Goal: Transaction & Acquisition: Purchase product/service

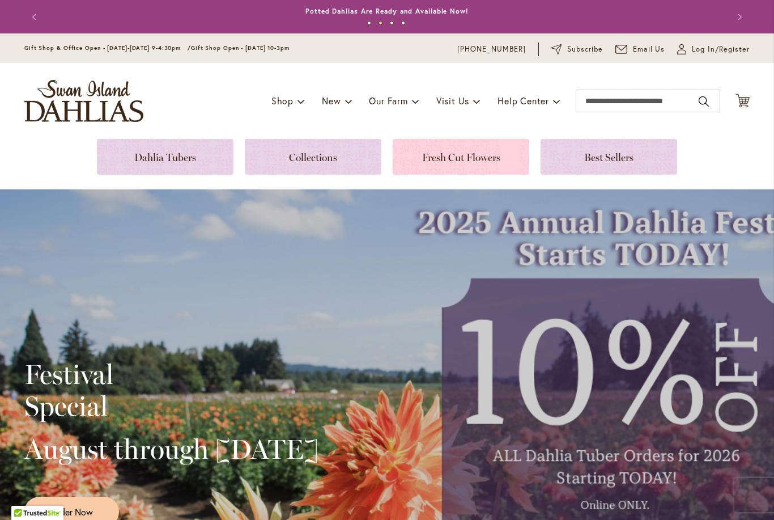
click at [474, 173] on link at bounding box center [461, 157] width 137 height 36
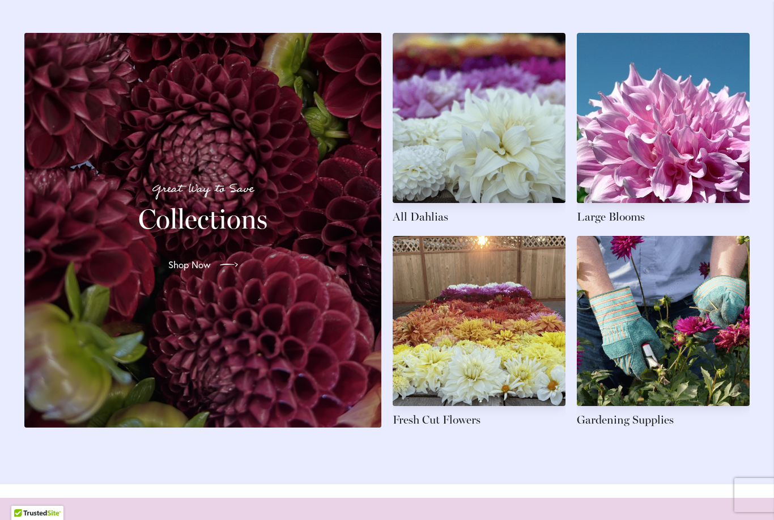
scroll to position [1696, 0]
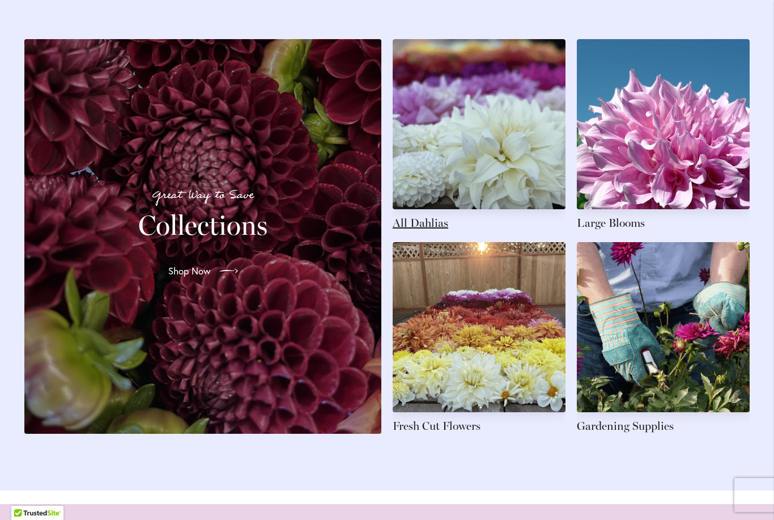
click at [434, 231] on link at bounding box center [479, 135] width 173 height 192
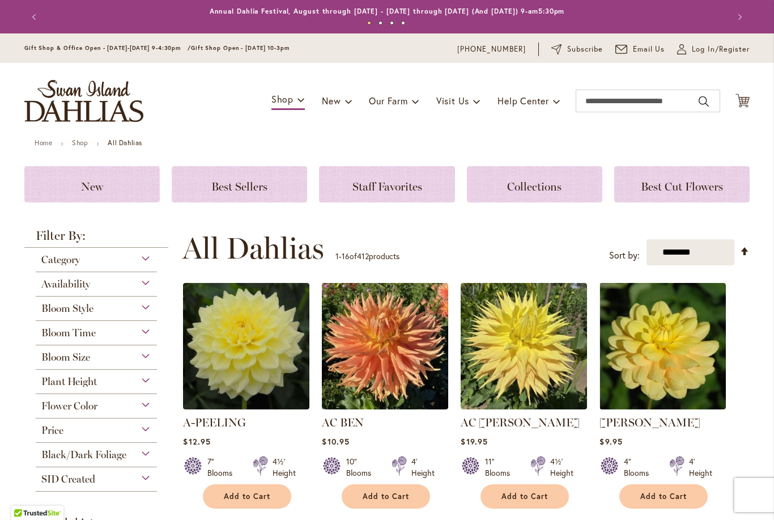
click at [155, 306] on div "Bloom Style" at bounding box center [96, 305] width 121 height 18
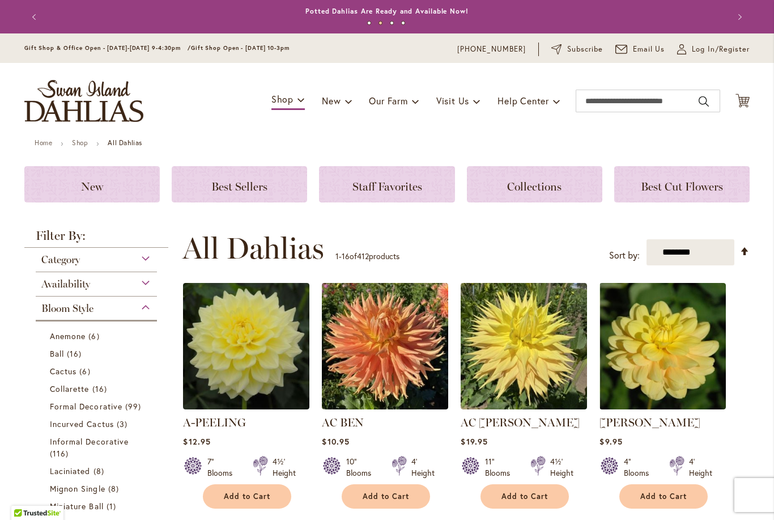
scroll to position [298, 0]
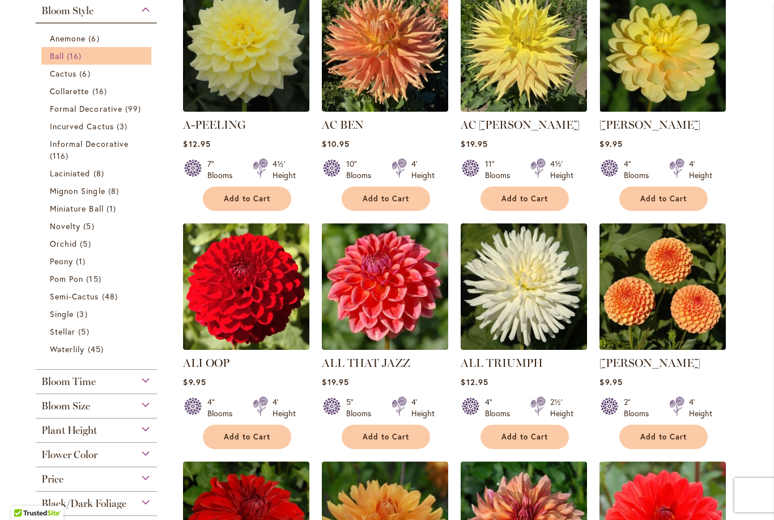
click at [77, 62] on span "16 items" at bounding box center [76, 56] width 18 height 12
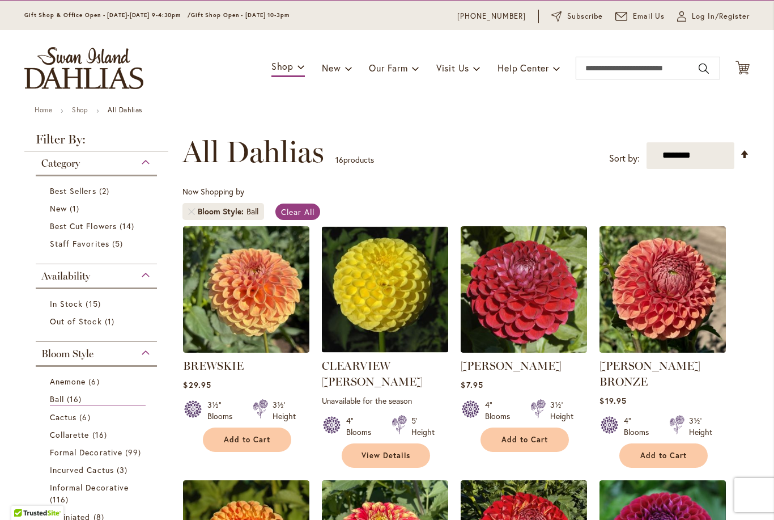
scroll to position [71, 0]
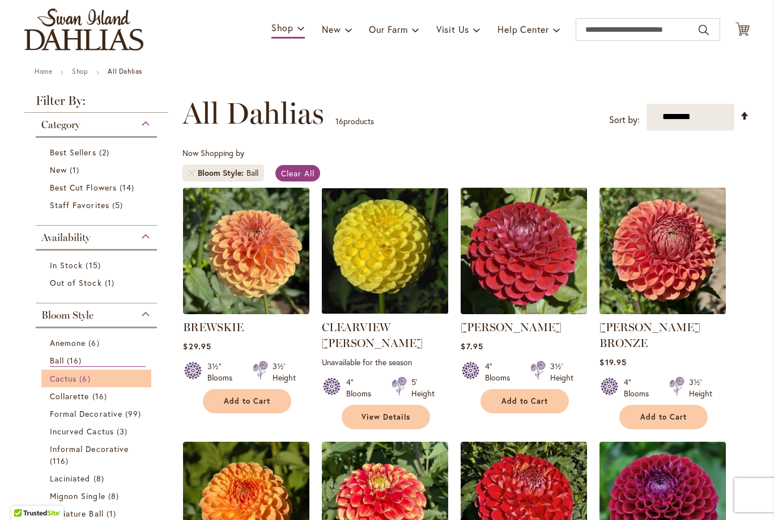
click at [77, 384] on span "Cactus" at bounding box center [63, 378] width 27 height 11
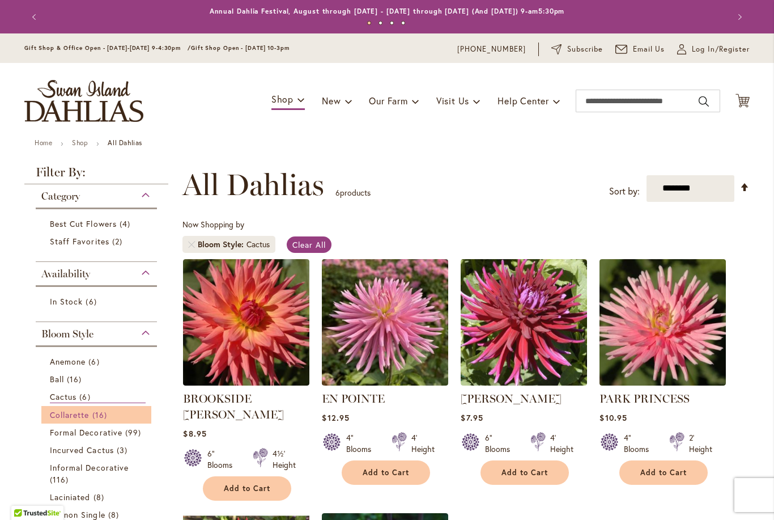
click at [77, 419] on span "Collarette" at bounding box center [70, 414] width 40 height 11
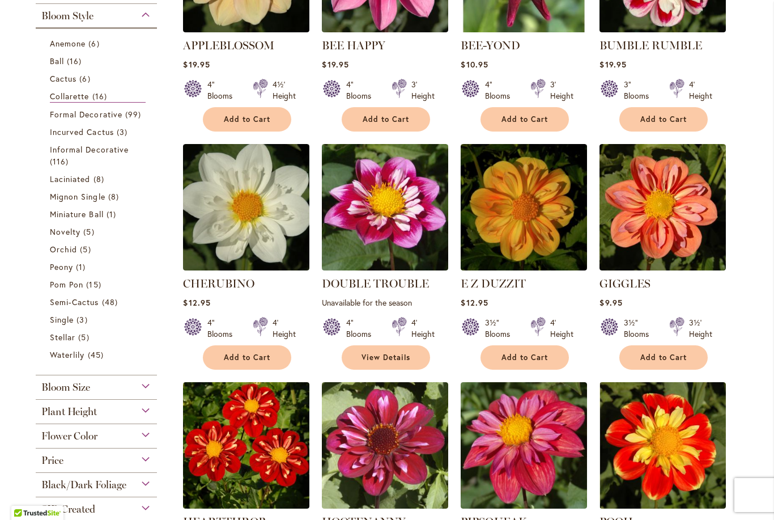
scroll to position [348, 0]
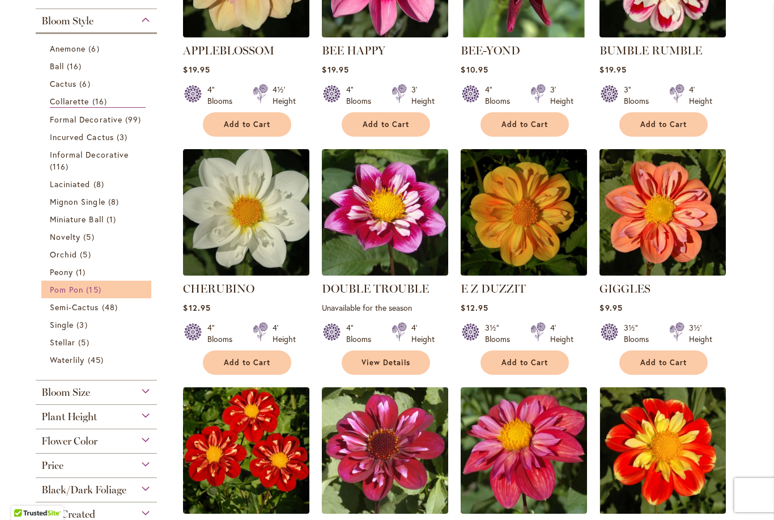
click at [84, 293] on link "Pom Pon 15 items" at bounding box center [98, 289] width 96 height 12
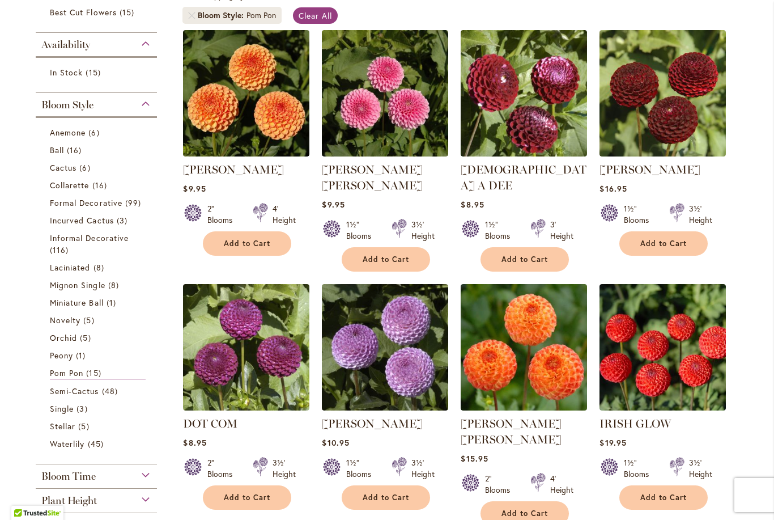
scroll to position [230, 0]
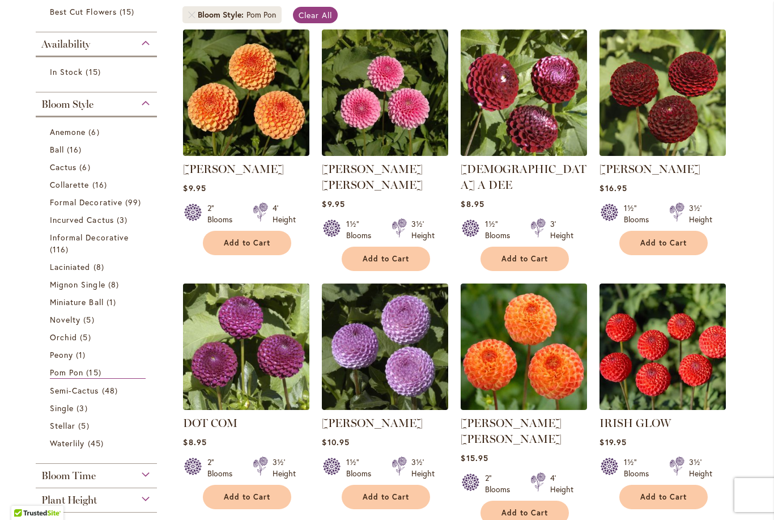
click at [292, 360] on img at bounding box center [246, 346] width 133 height 133
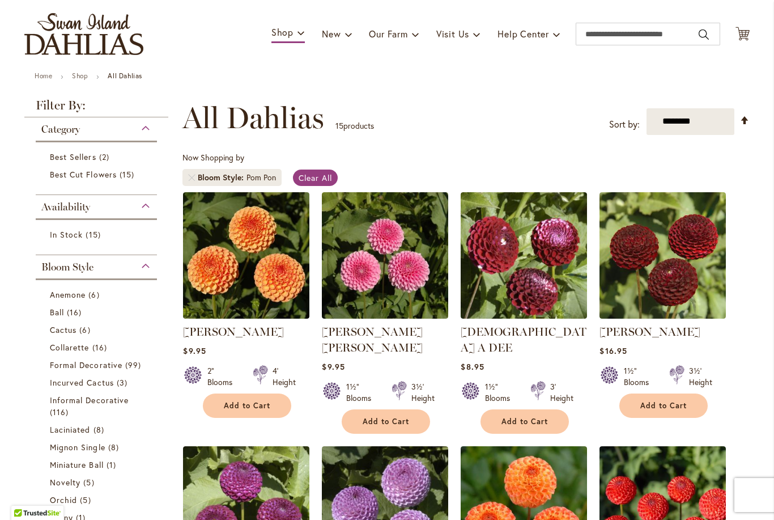
scroll to position [92, 0]
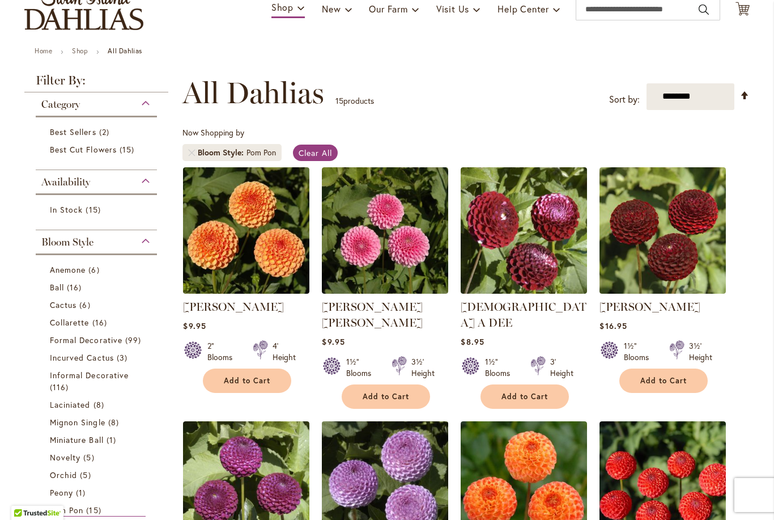
click at [419, 472] on img at bounding box center [385, 484] width 133 height 133
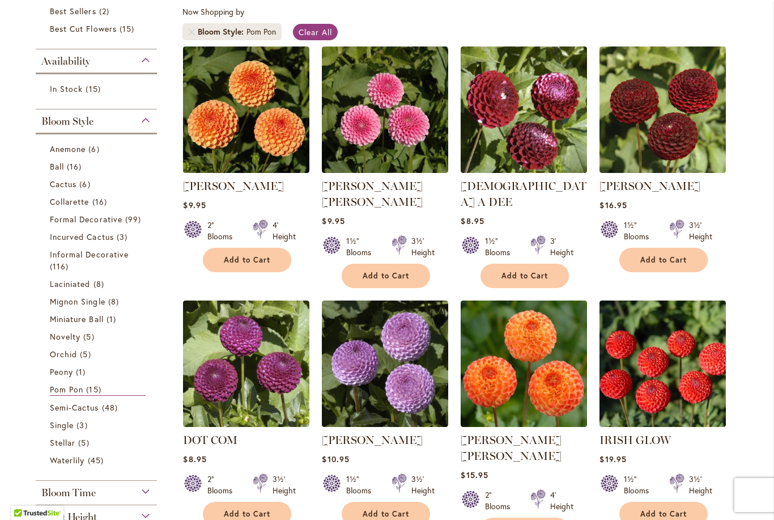
scroll to position [221, 0]
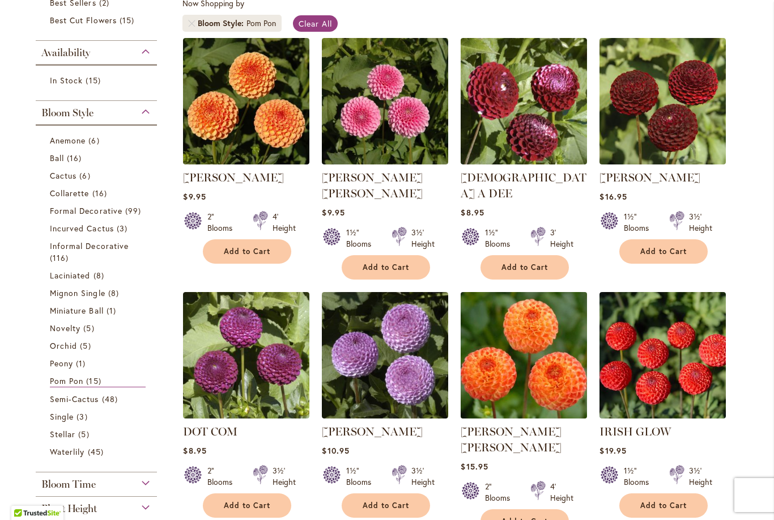
click at [558, 360] on img at bounding box center [524, 355] width 133 height 133
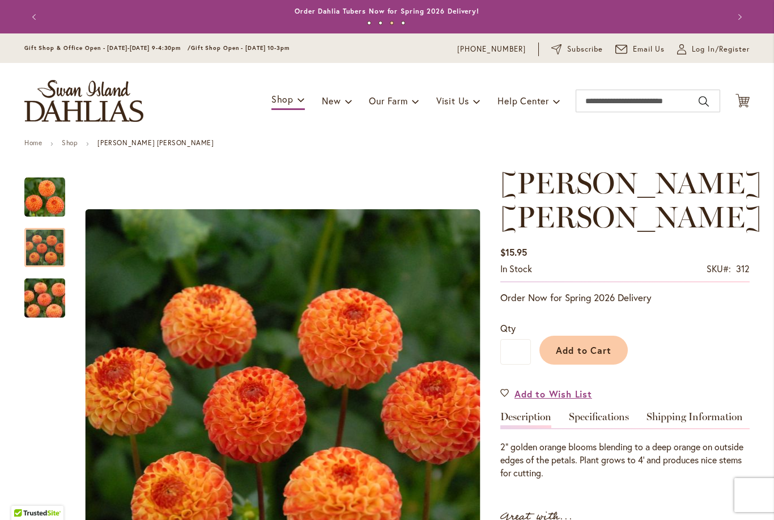
click at [53, 243] on img "GINGER WILLO" at bounding box center [44, 247] width 41 height 41
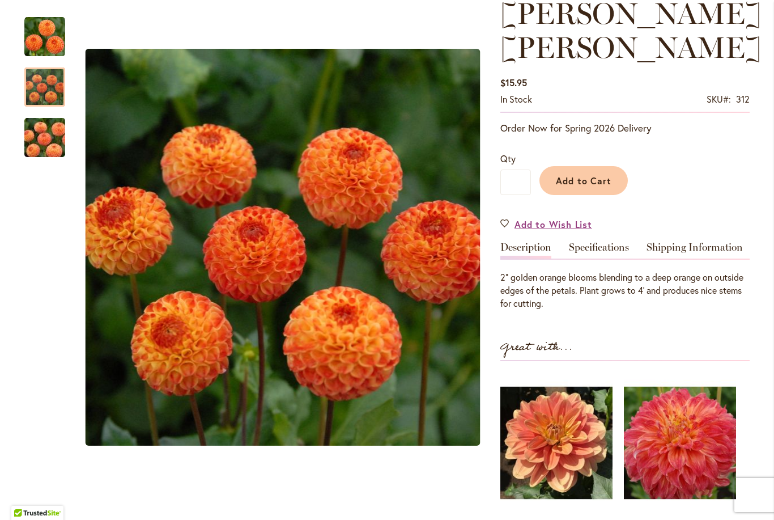
scroll to position [171, 0]
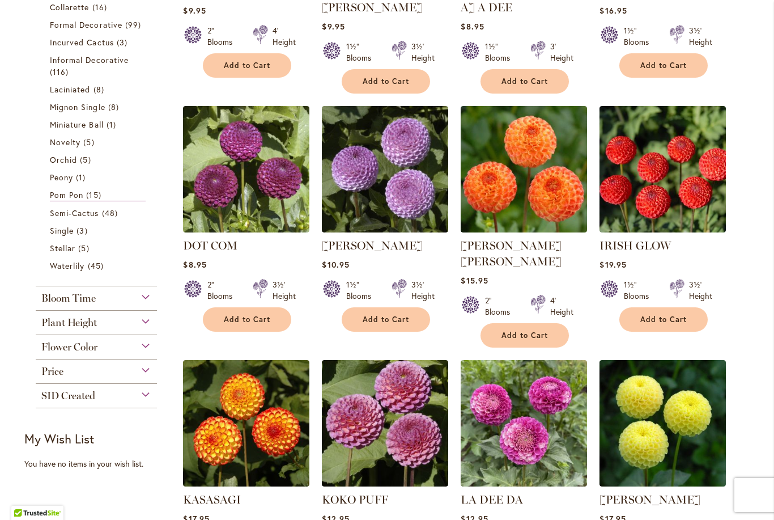
scroll to position [408, 0]
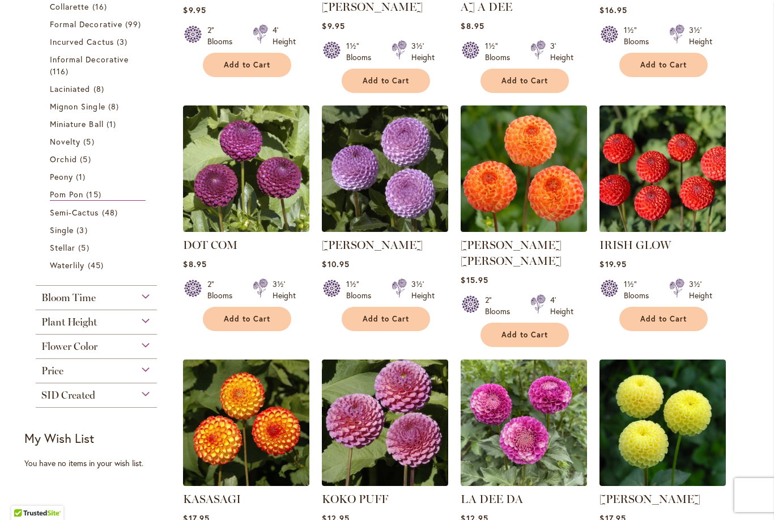
click at [678, 161] on img at bounding box center [663, 168] width 133 height 133
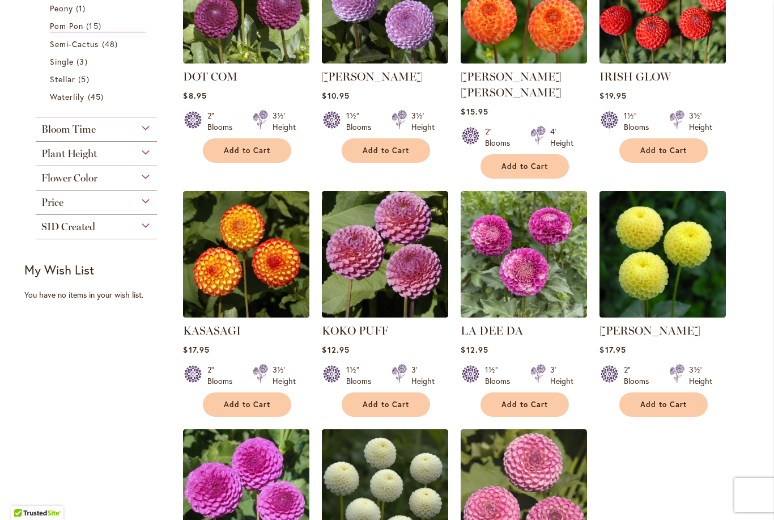
scroll to position [583, 0]
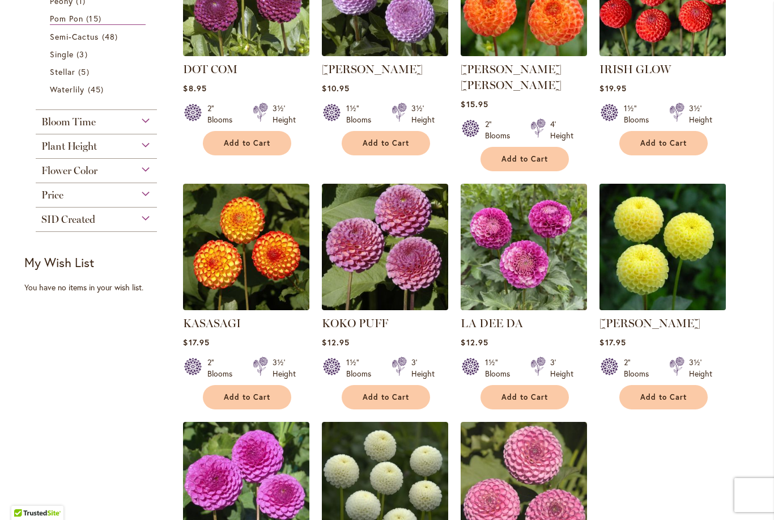
click at [676, 209] on img at bounding box center [663, 246] width 133 height 133
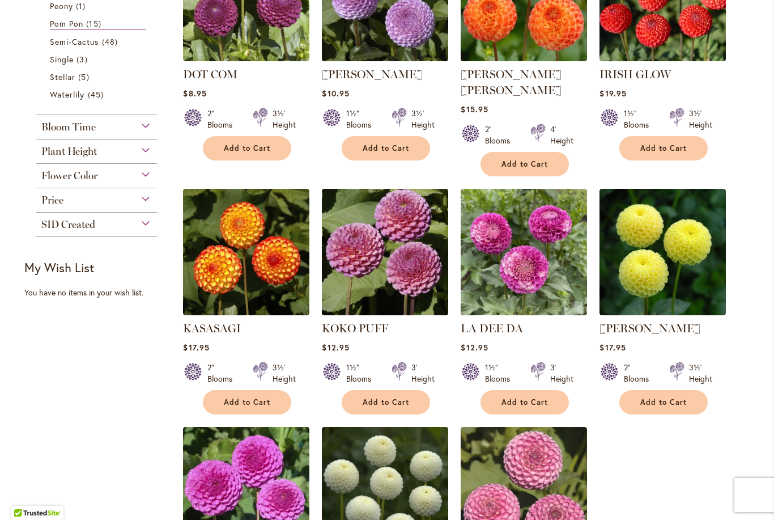
scroll to position [577, 0]
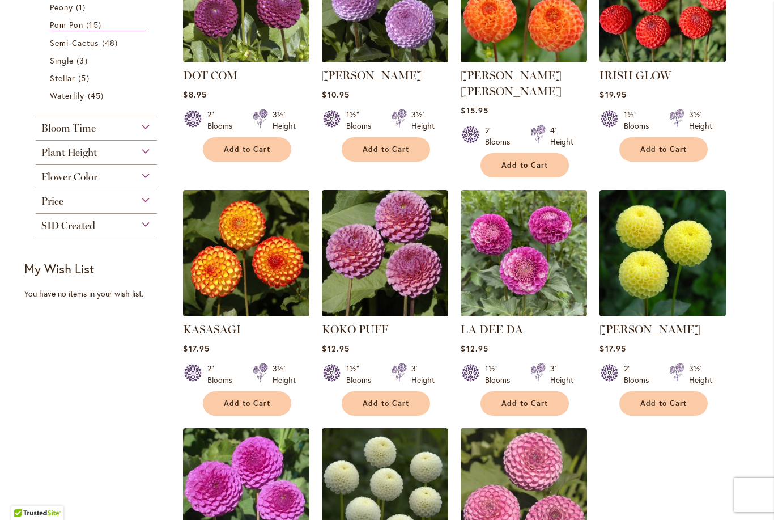
click at [247, 237] on img at bounding box center [246, 252] width 133 height 133
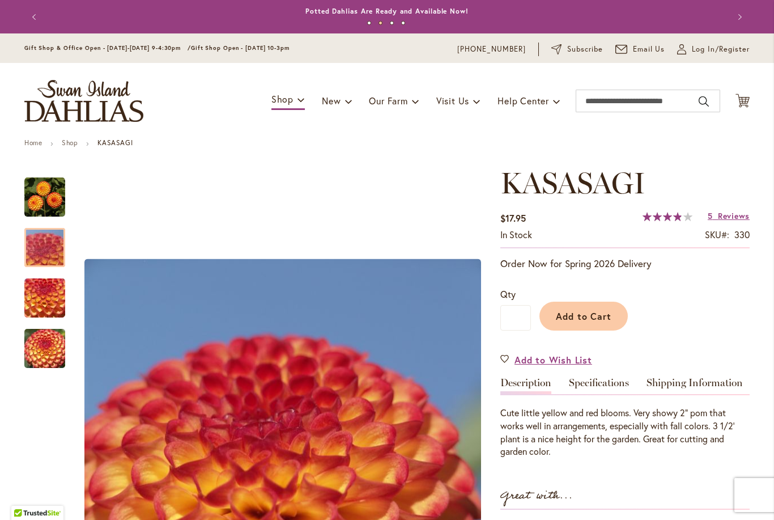
click at [51, 255] on img "KASASAGI" at bounding box center [45, 247] width 82 height 61
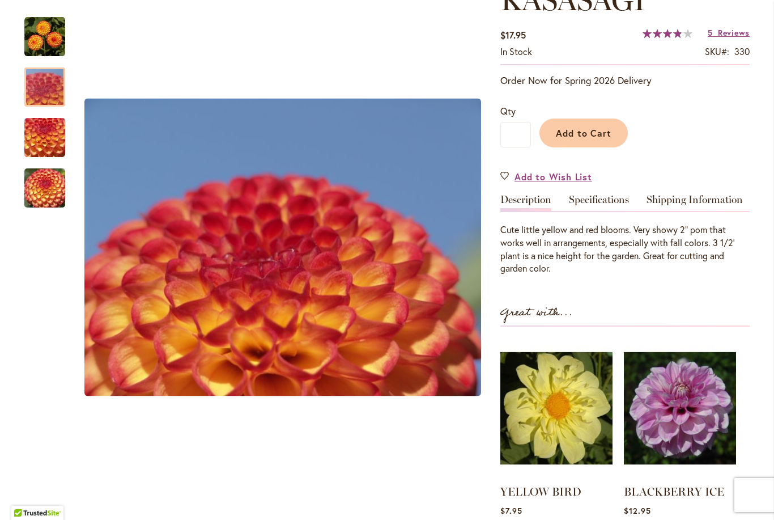
scroll to position [185, 0]
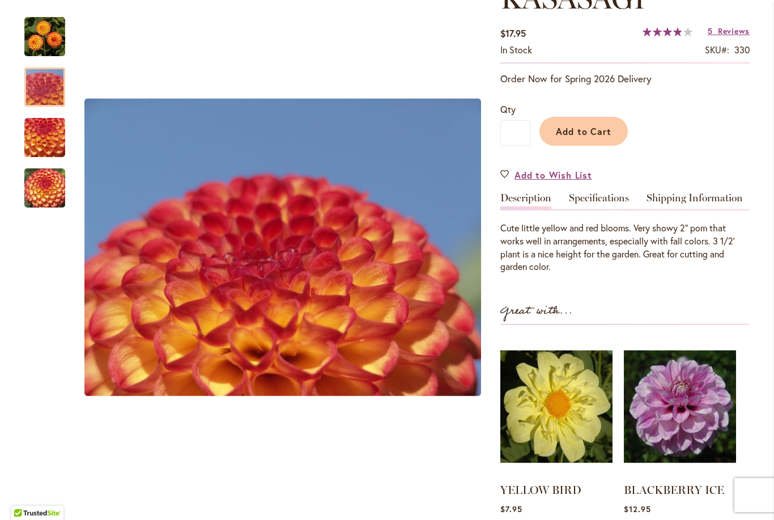
click at [49, 135] on img "KASASAGI" at bounding box center [45, 137] width 82 height 61
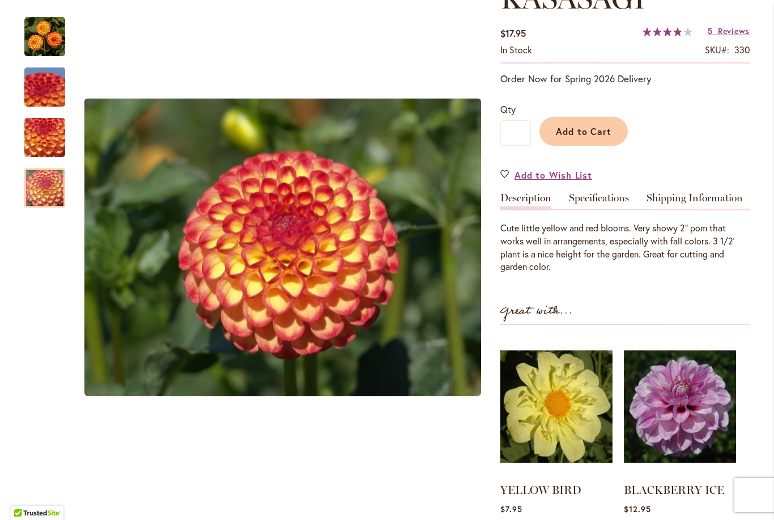
click at [54, 192] on img "KASASAGI" at bounding box center [45, 188] width 82 height 61
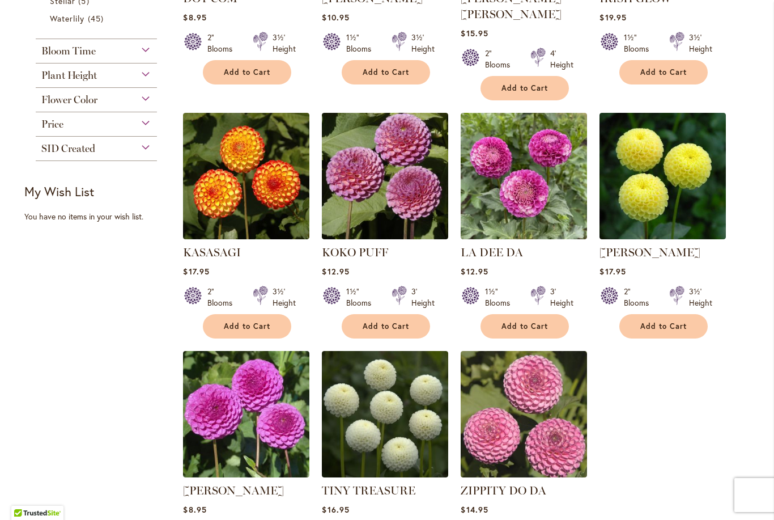
scroll to position [655, 0]
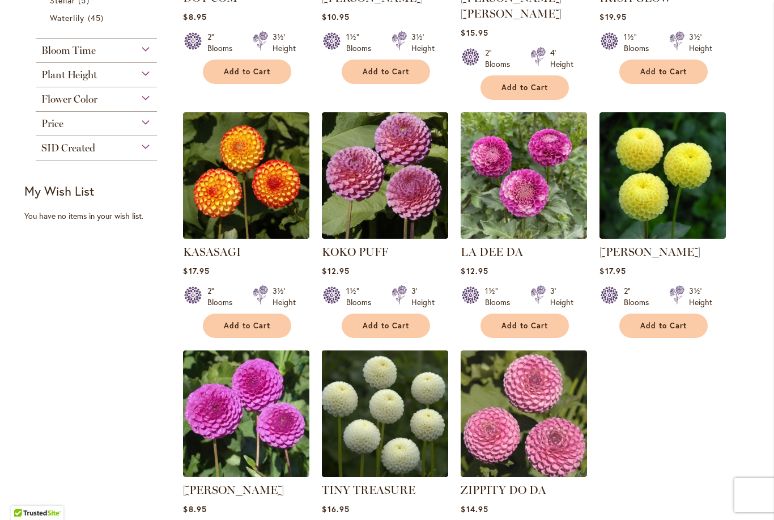
click at [405, 396] on img at bounding box center [385, 413] width 133 height 133
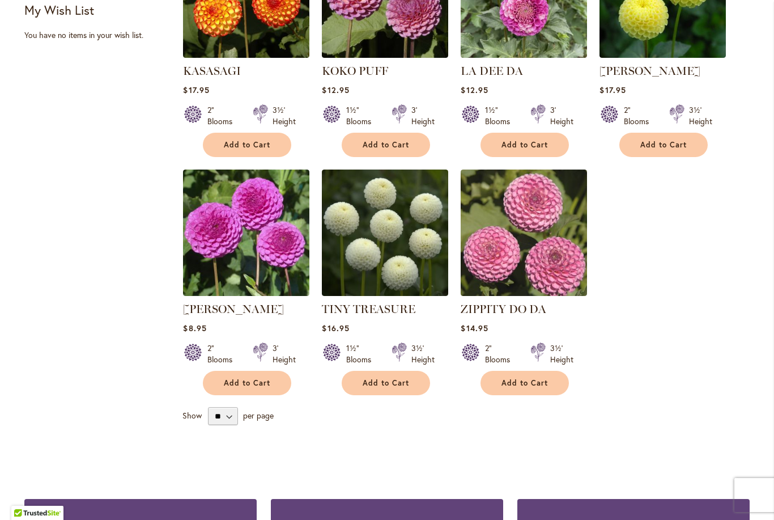
scroll to position [835, 0]
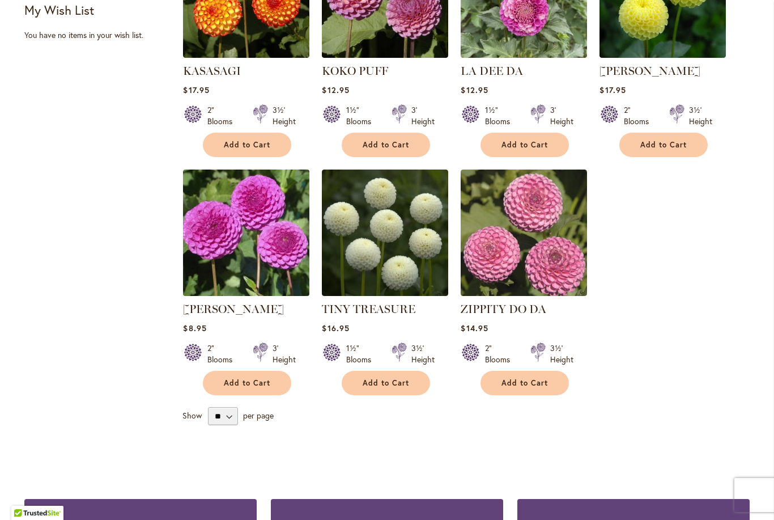
click at [250, 232] on img at bounding box center [246, 232] width 133 height 133
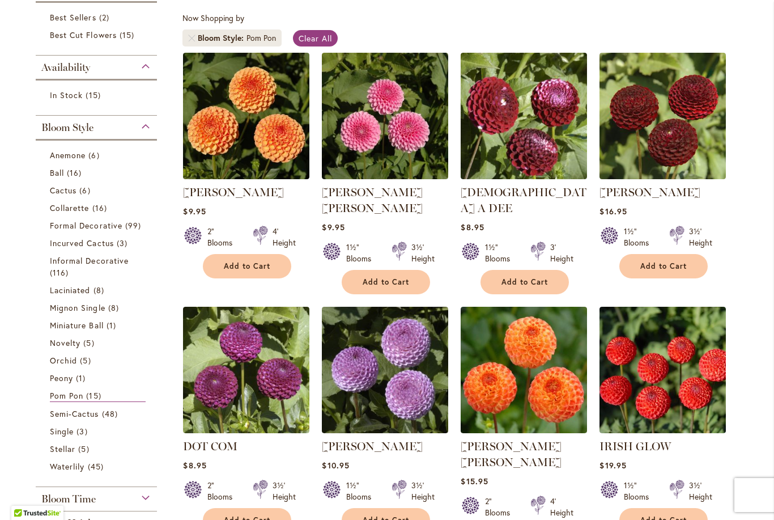
scroll to position [204, 0]
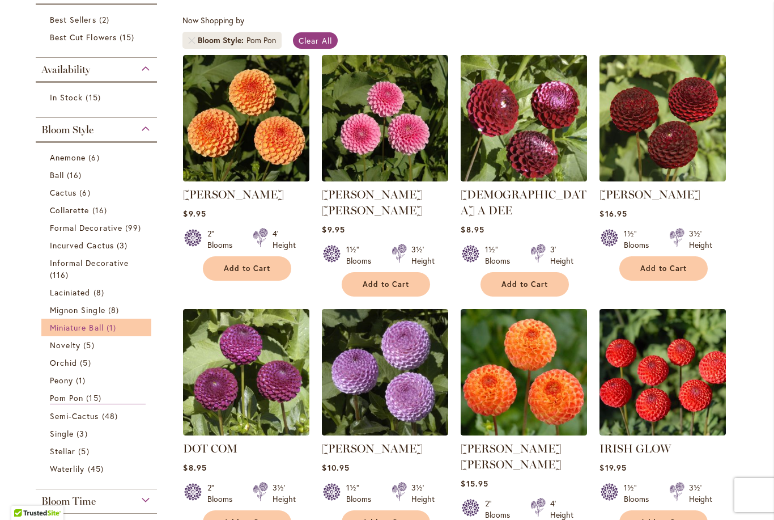
click at [105, 331] on link "Miniature Ball 1 item" at bounding box center [98, 327] width 96 height 12
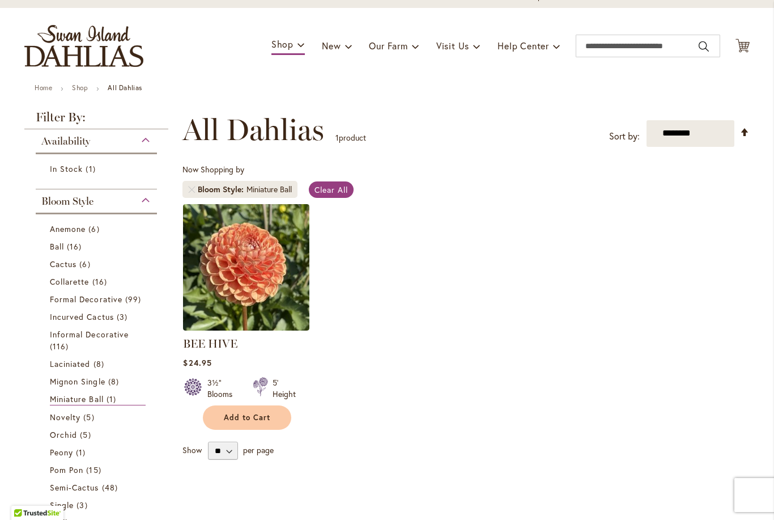
scroll to position [52, 0]
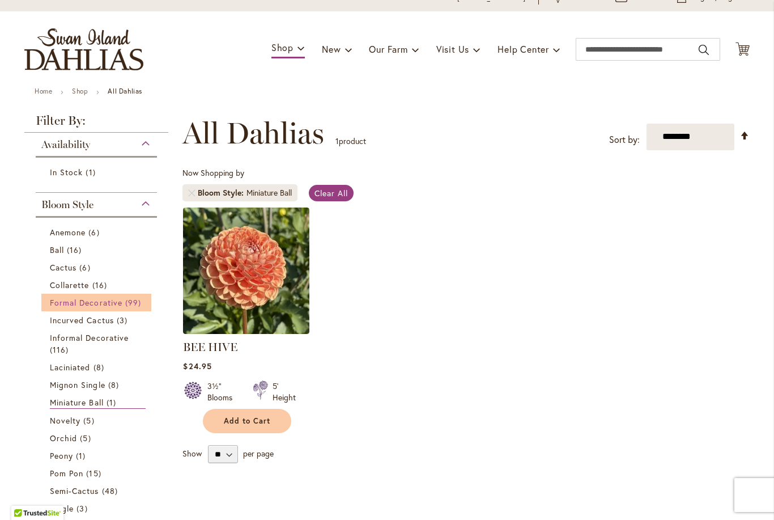
click at [119, 304] on span "Formal Decorative" at bounding box center [86, 302] width 73 height 11
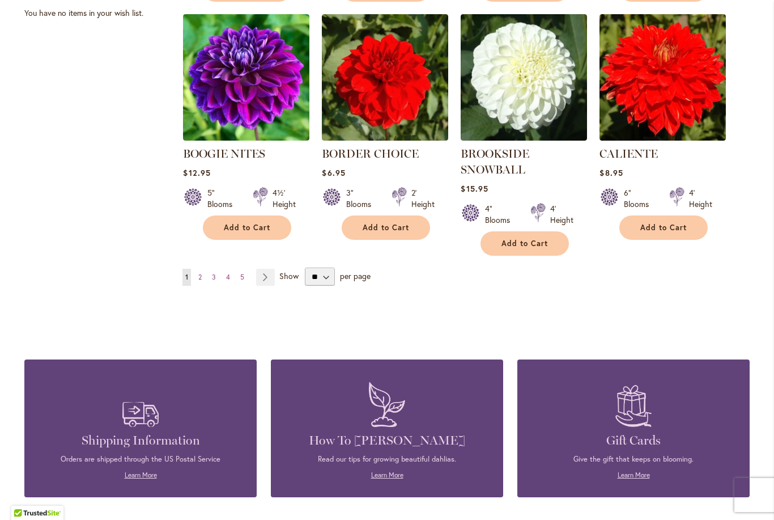
scroll to position [960, 0]
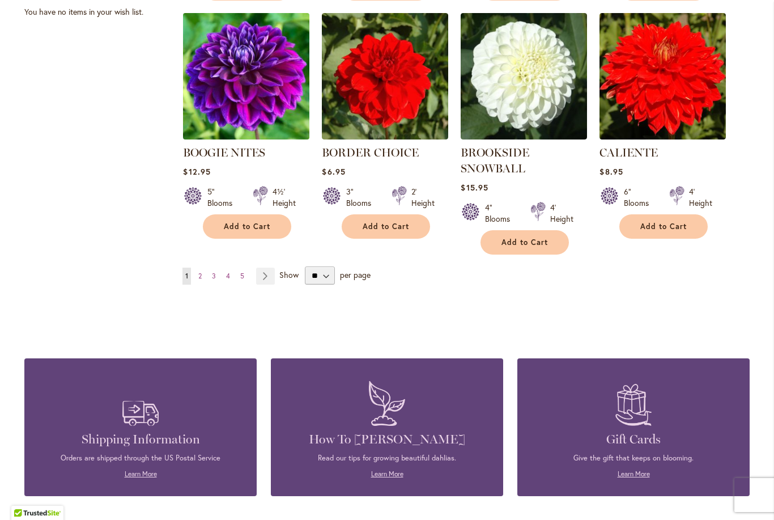
click at [245, 73] on img at bounding box center [246, 76] width 133 height 133
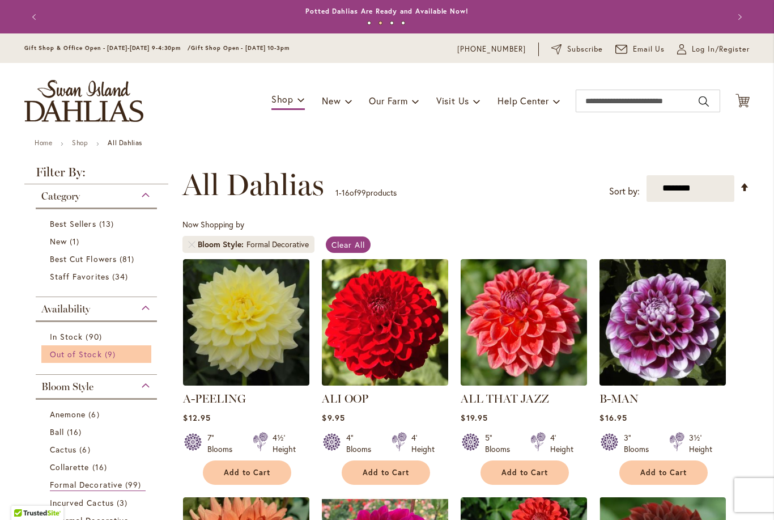
click at [95, 356] on span "Out of Stock" at bounding box center [76, 354] width 52 height 11
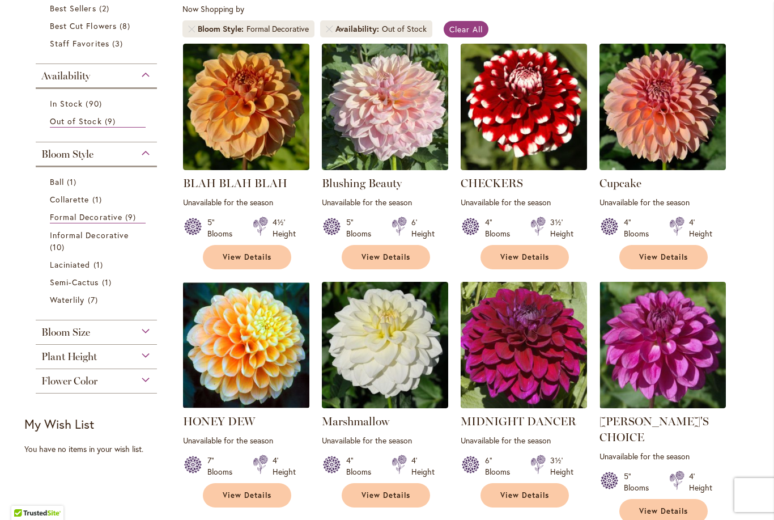
scroll to position [217, 0]
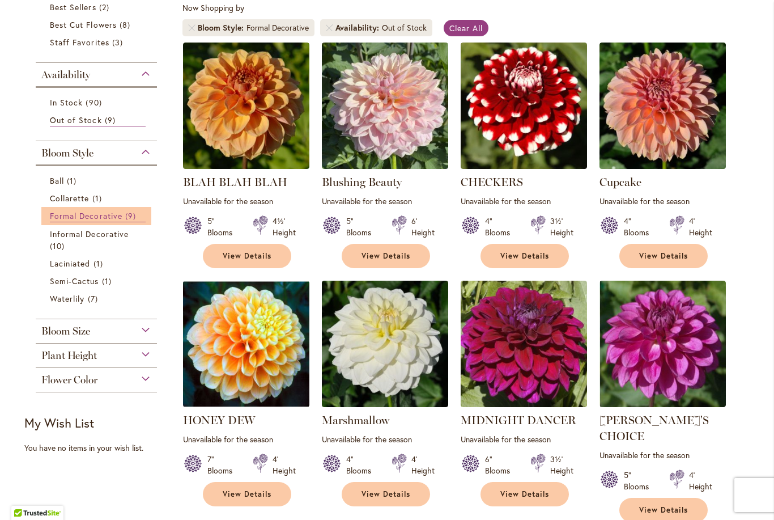
click at [116, 214] on span "Formal Decorative" at bounding box center [86, 215] width 73 height 11
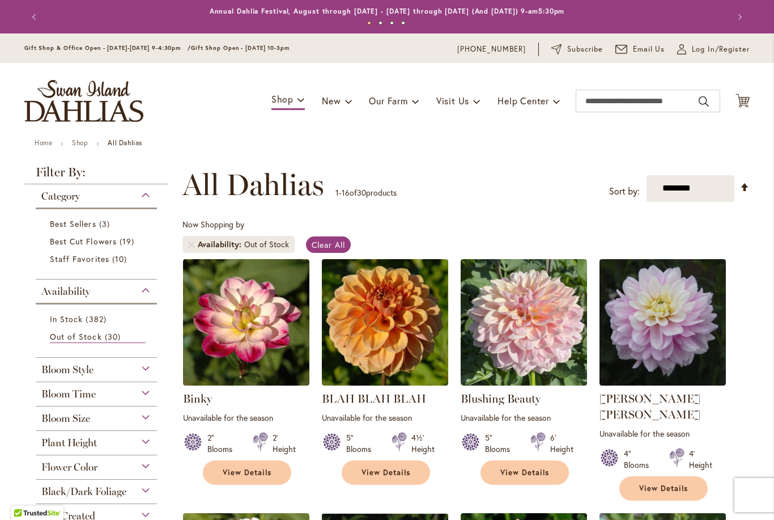
click at [145, 414] on div "Bloom Size" at bounding box center [96, 415] width 121 height 18
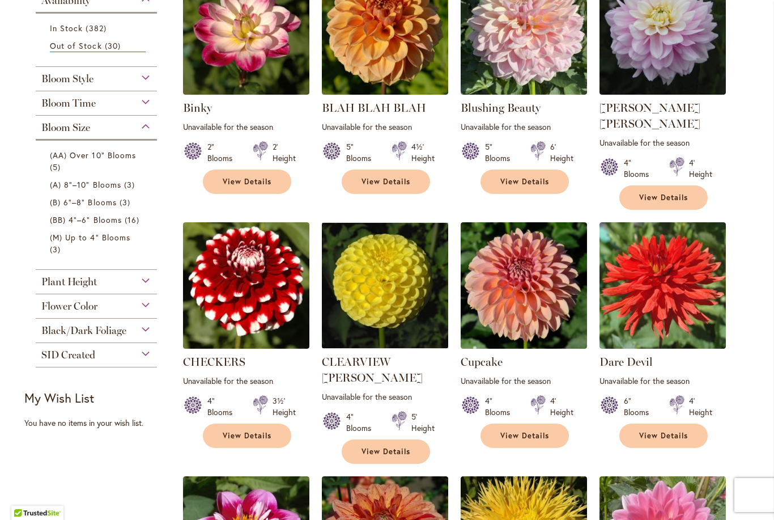
scroll to position [289, 0]
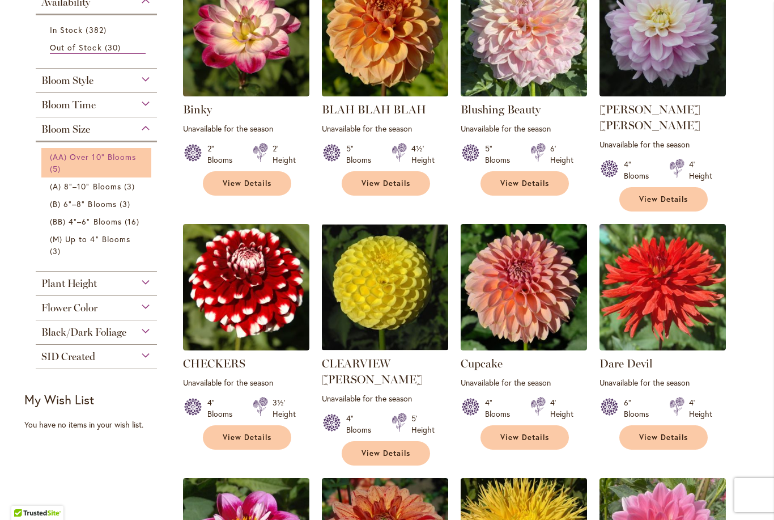
click at [133, 165] on link "(AA) Over 10" Blooms 5 items" at bounding box center [98, 163] width 96 height 24
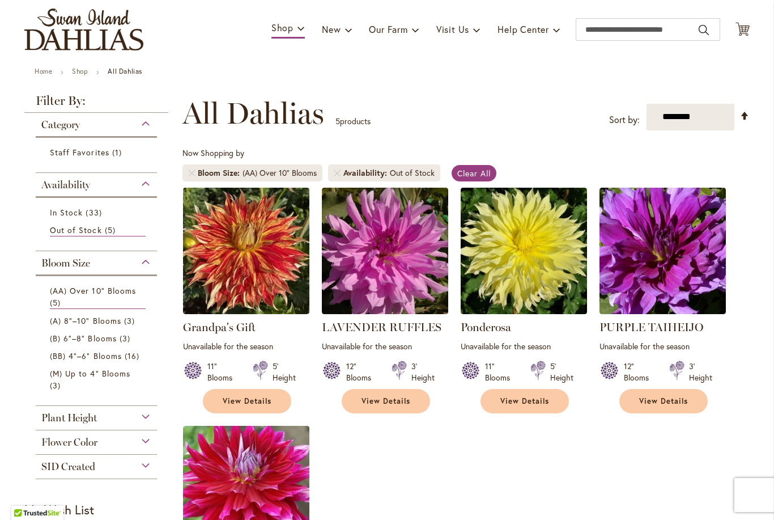
scroll to position [69, 0]
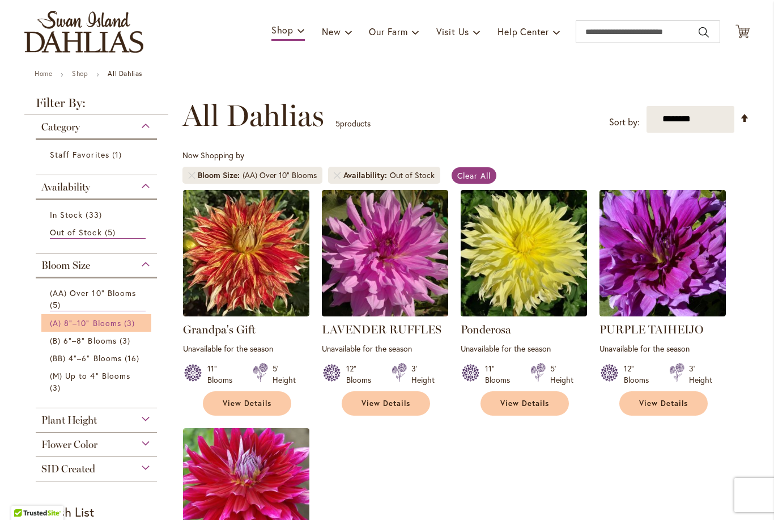
click at [102, 324] on span "(A) 8"–10" Blooms" at bounding box center [85, 322] width 71 height 11
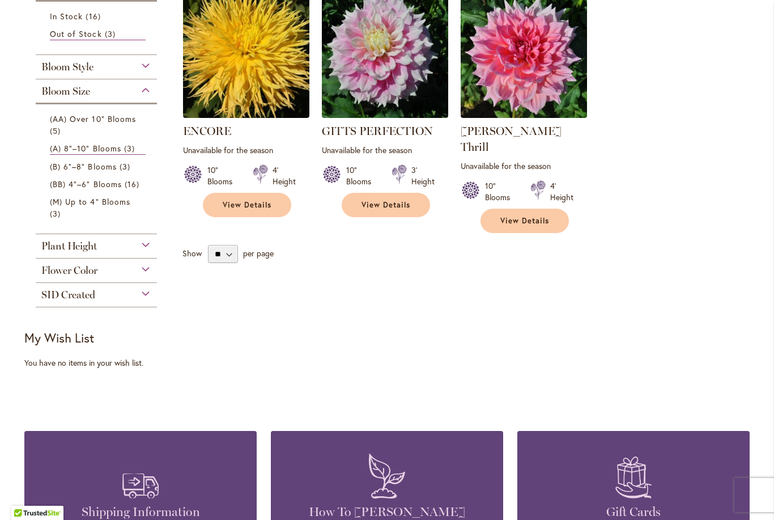
scroll to position [203, 0]
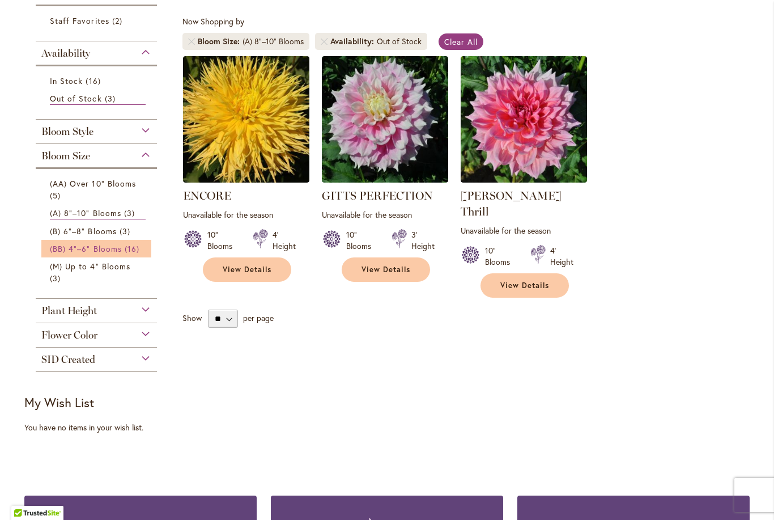
click at [125, 253] on span "16 items" at bounding box center [134, 249] width 18 height 12
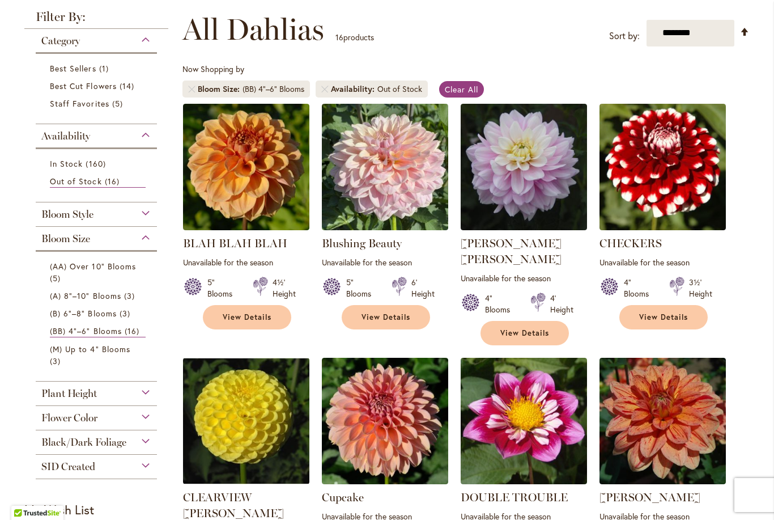
scroll to position [143, 0]
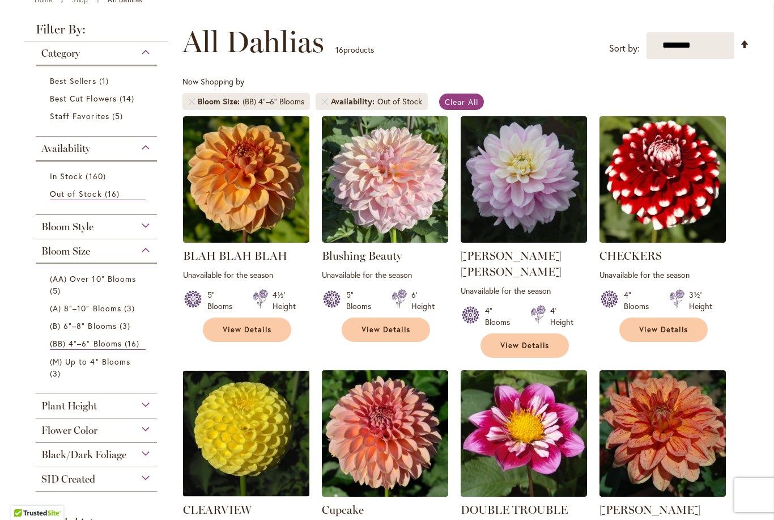
click at [151, 223] on div "Bloom Style" at bounding box center [96, 224] width 121 height 18
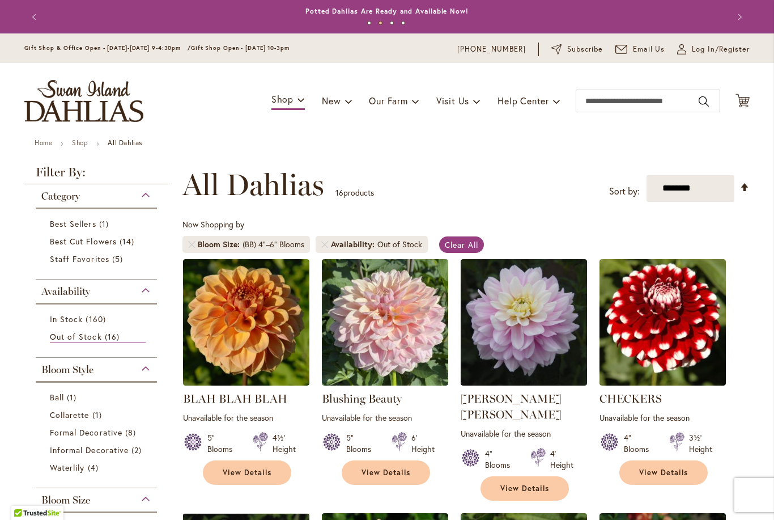
scroll to position [0, 0]
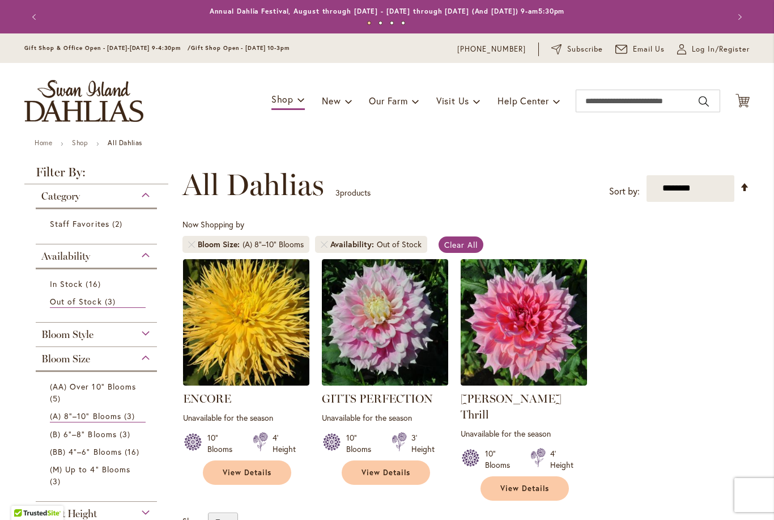
click at [143, 340] on div "Bloom Style" at bounding box center [96, 332] width 121 height 18
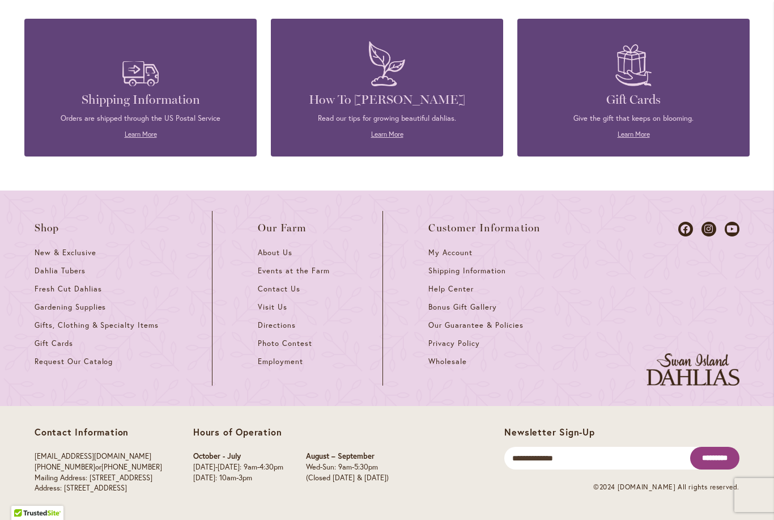
scroll to position [735, 0]
click at [84, 293] on span "Fresh Cut Dahlias" at bounding box center [68, 289] width 67 height 10
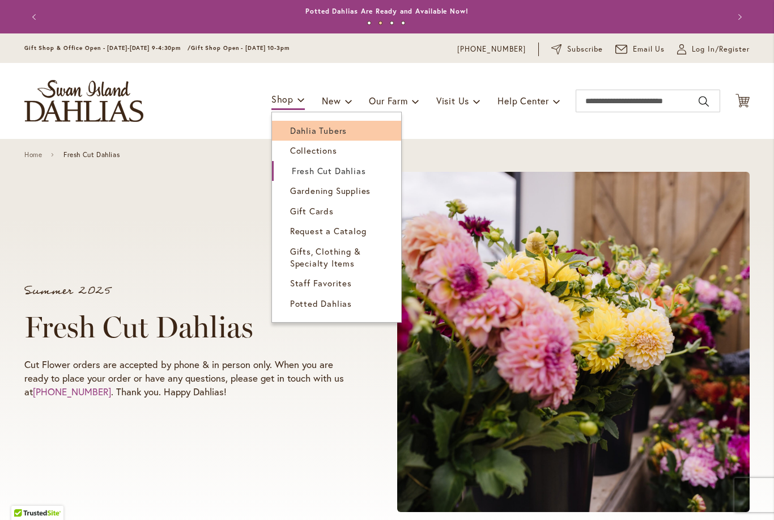
click at [346, 129] on link "Dahlia Tubers" at bounding box center [336, 131] width 129 height 20
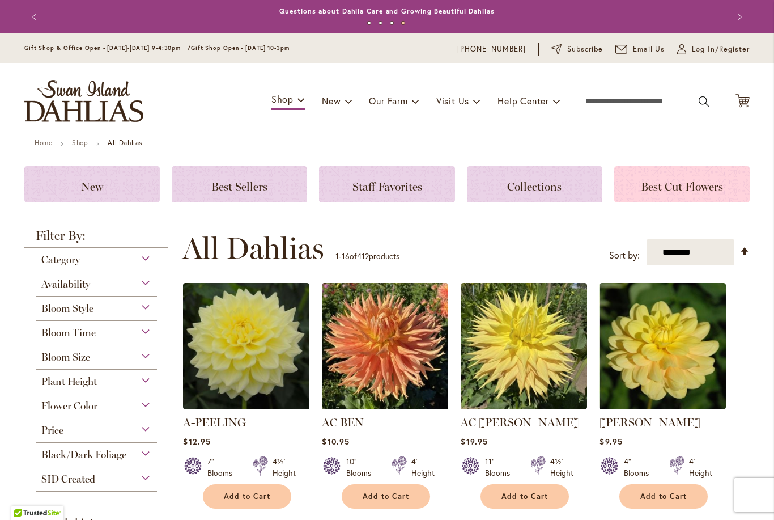
click at [710, 179] on h3 "Best Cut Flowers" at bounding box center [682, 184] width 108 height 12
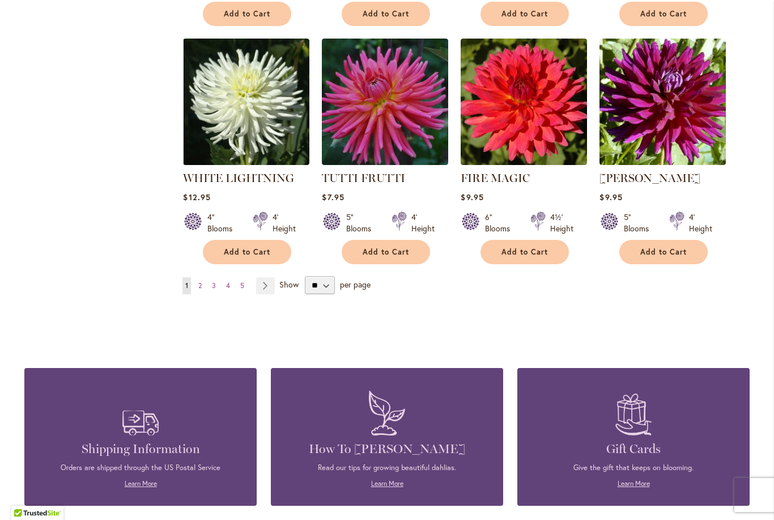
scroll to position [896, 0]
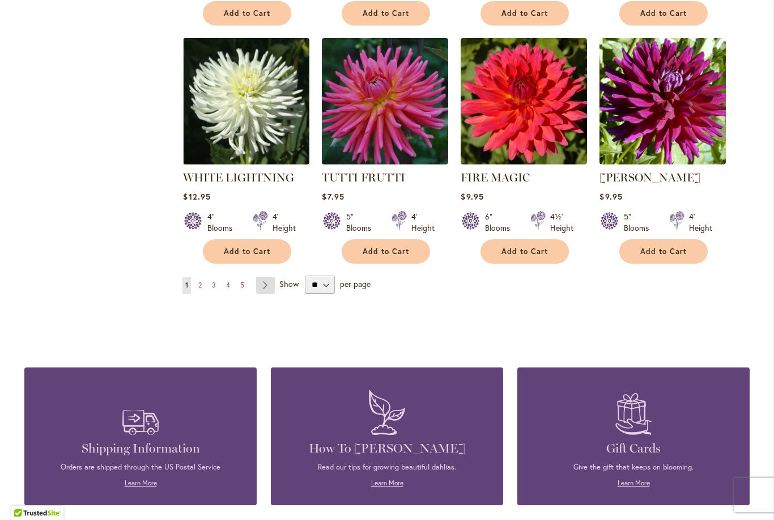
click at [266, 289] on link "Page Next" at bounding box center [265, 285] width 19 height 17
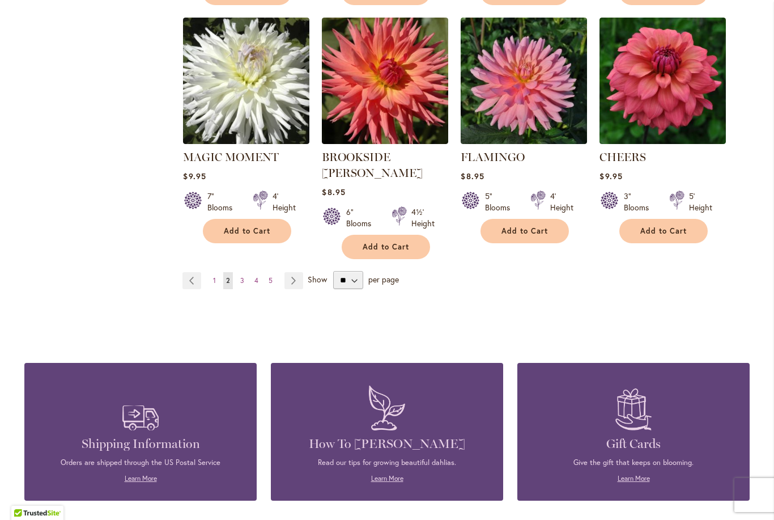
scroll to position [911, 0]
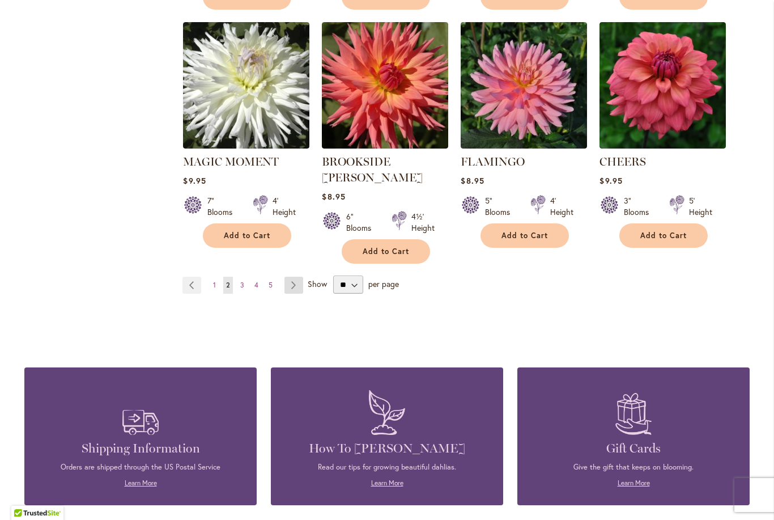
click at [290, 277] on link "Page Next" at bounding box center [294, 285] width 19 height 17
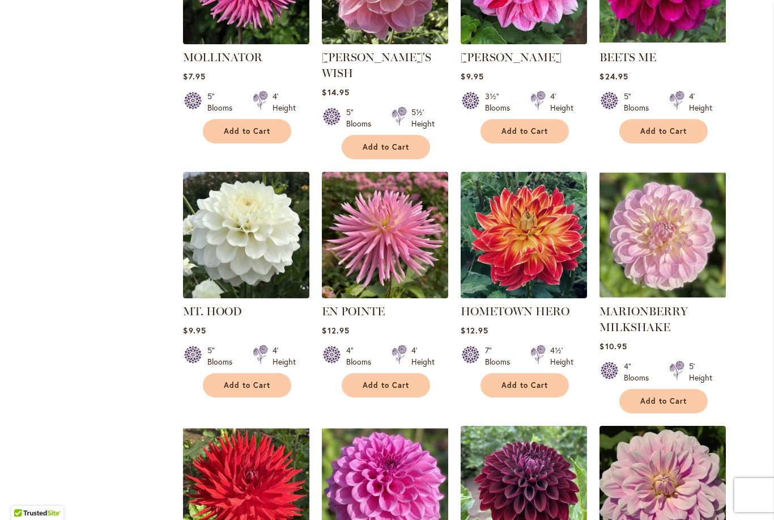
scroll to position [557, 0]
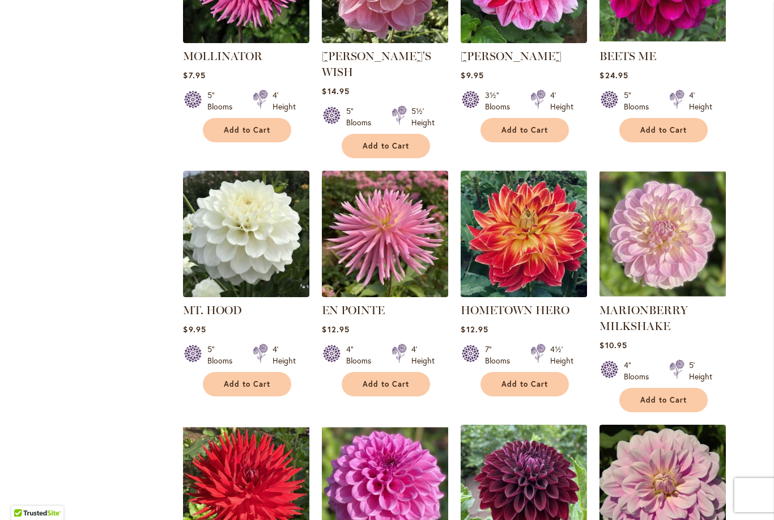
click at [544, 204] on img at bounding box center [524, 233] width 133 height 133
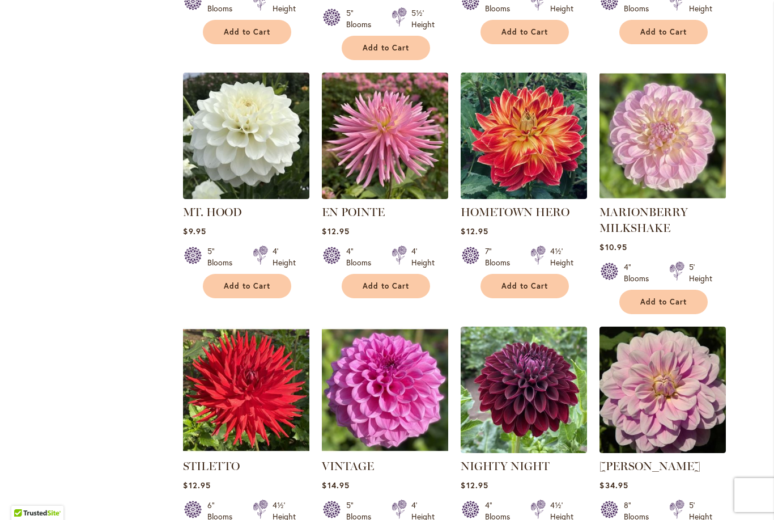
scroll to position [652, 0]
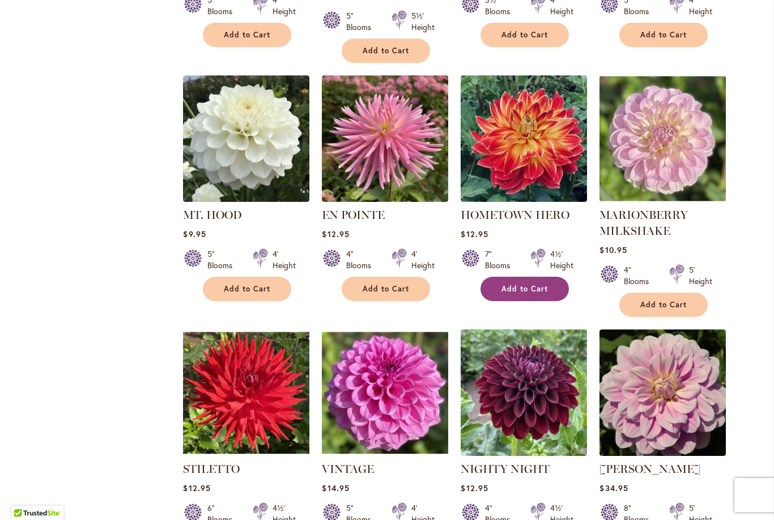
click at [525, 284] on span "Add to Cart" at bounding box center [525, 289] width 46 height 10
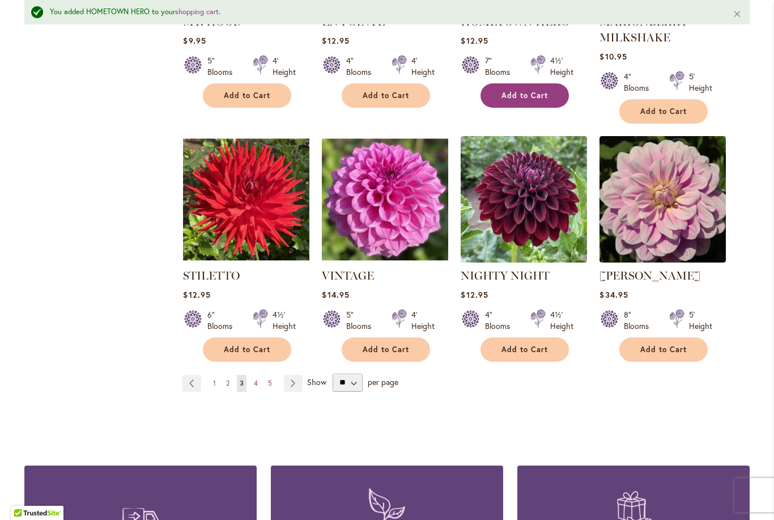
scroll to position [877, 0]
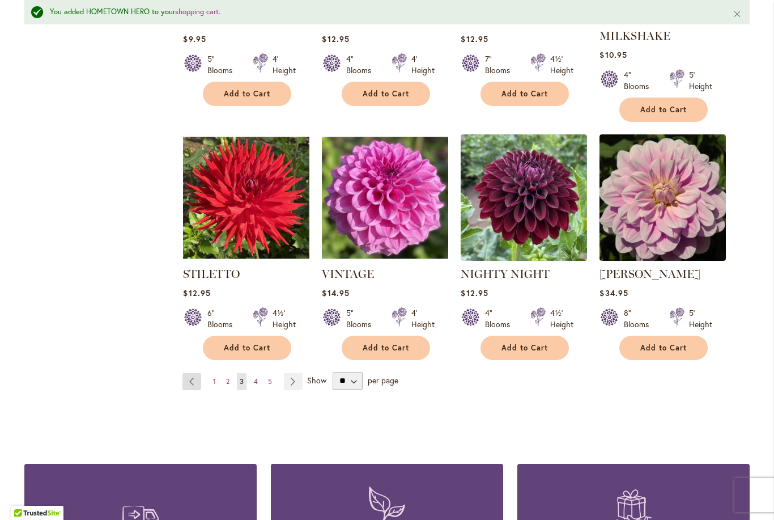
click at [195, 373] on link "Page Previous" at bounding box center [192, 381] width 19 height 17
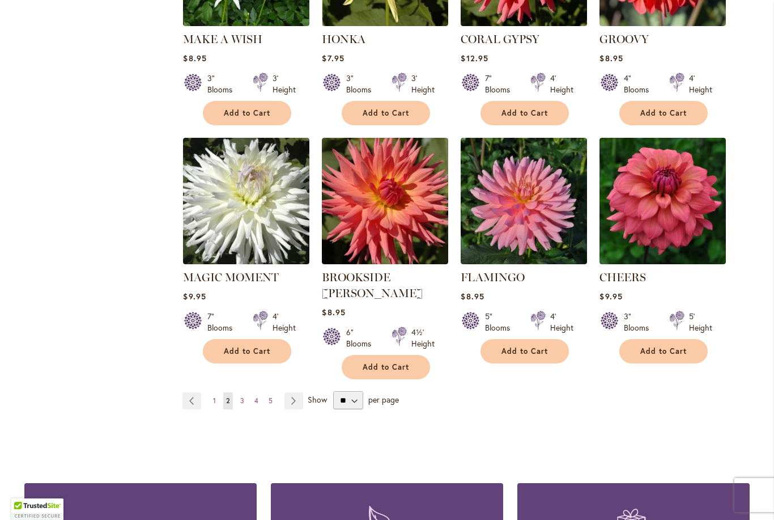
scroll to position [797, 0]
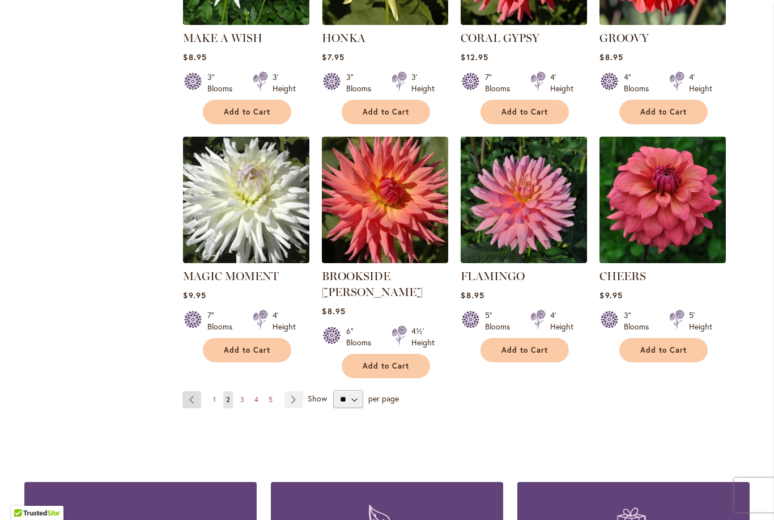
click at [189, 391] on link "Page Previous" at bounding box center [192, 399] width 19 height 17
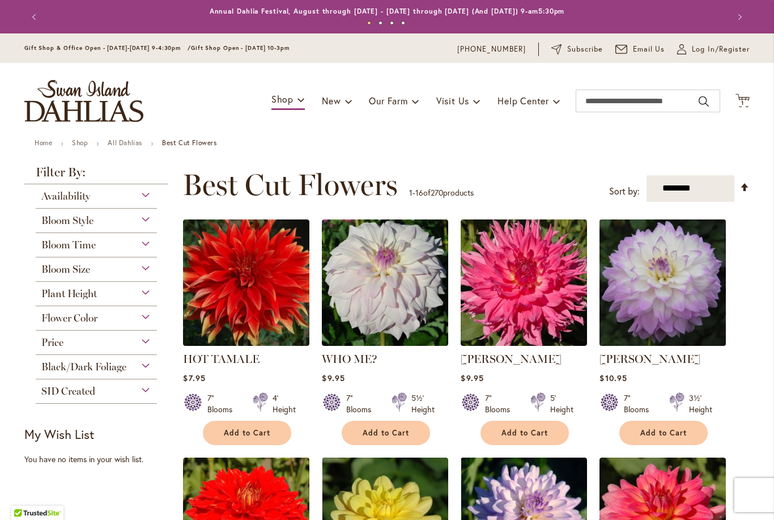
click at [695, 285] on img at bounding box center [663, 282] width 133 height 133
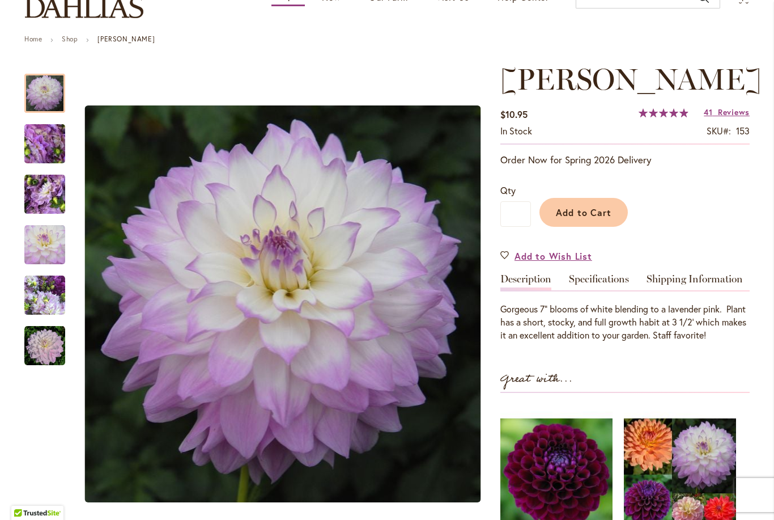
scroll to position [111, 0]
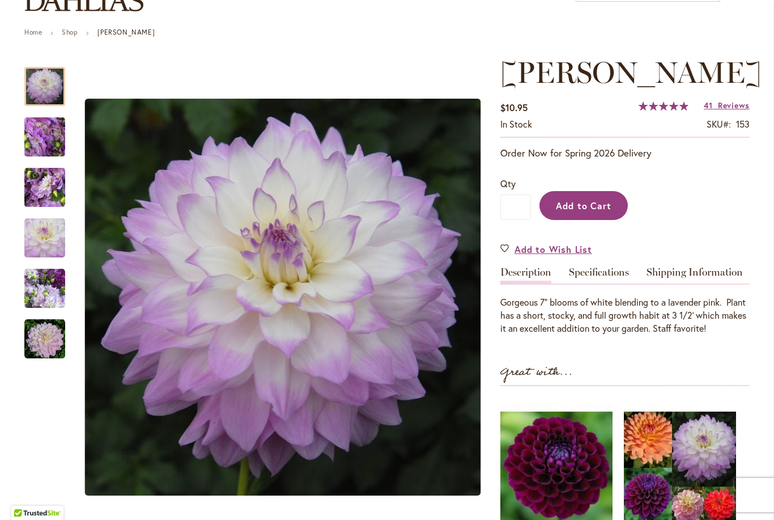
click at [586, 211] on span "Add to Cart" at bounding box center [584, 206] width 56 height 12
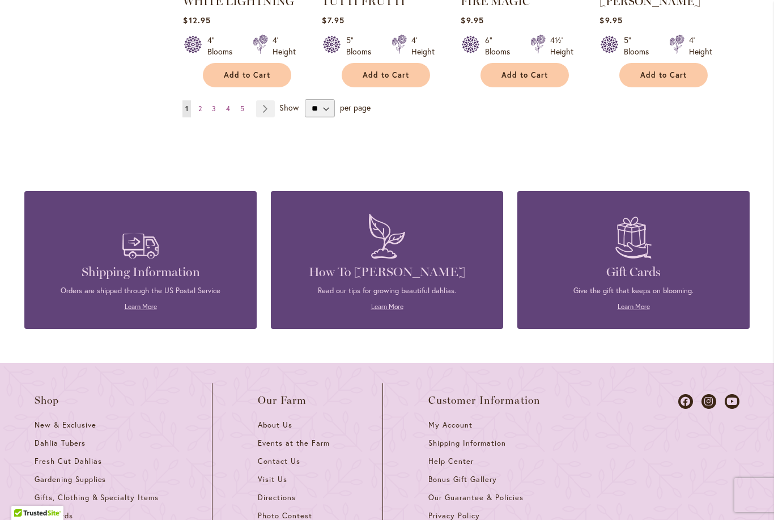
scroll to position [1045, 0]
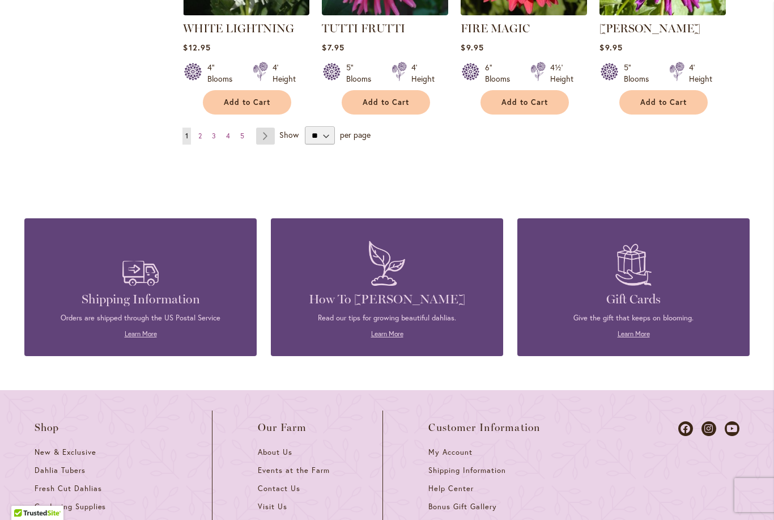
click at [257, 137] on link "Page Next" at bounding box center [265, 136] width 19 height 17
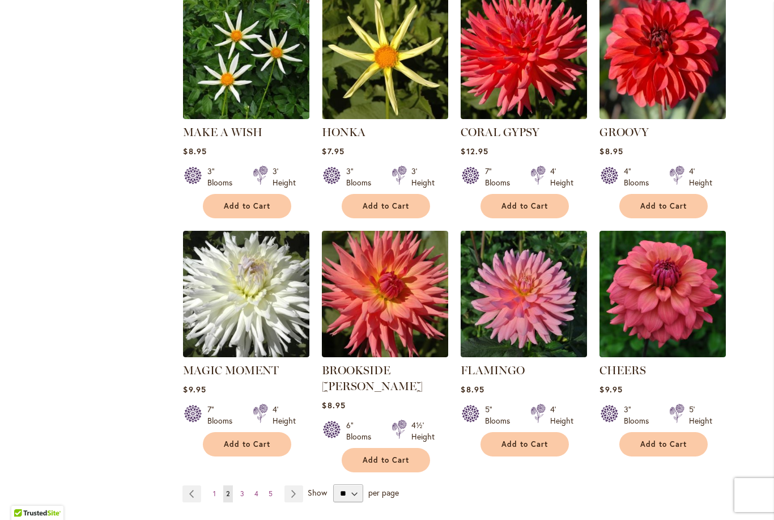
scroll to position [704, 0]
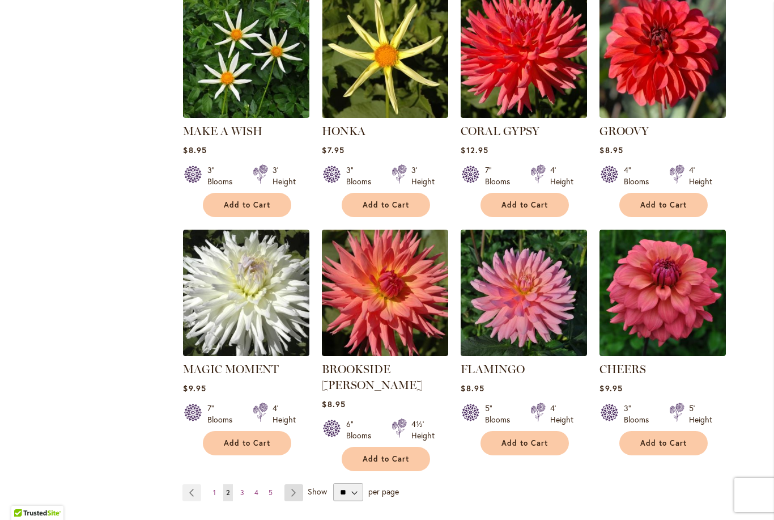
click at [291, 484] on link "Page Next" at bounding box center [294, 492] width 19 height 17
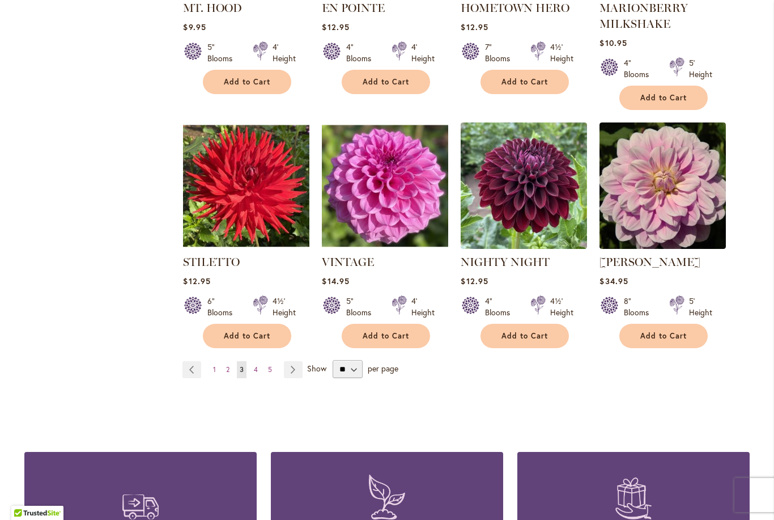
scroll to position [862, 0]
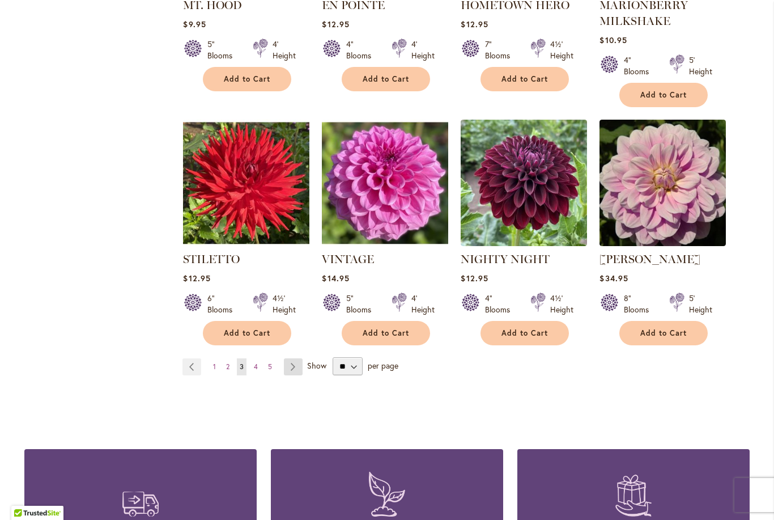
click at [295, 358] on link "Page Next" at bounding box center [293, 366] width 19 height 17
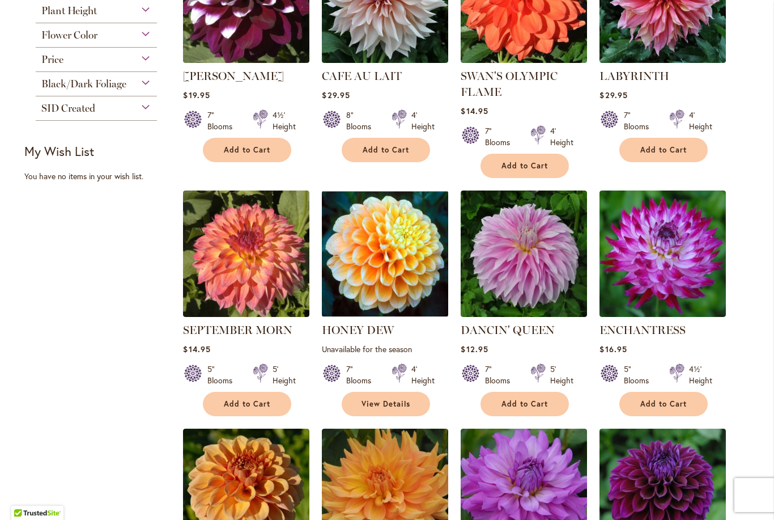
scroll to position [290, 0]
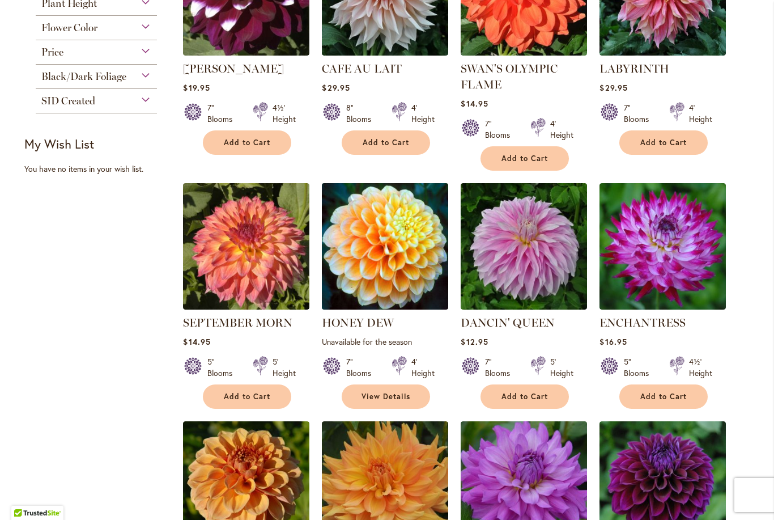
click at [383, 254] on img at bounding box center [385, 246] width 133 height 133
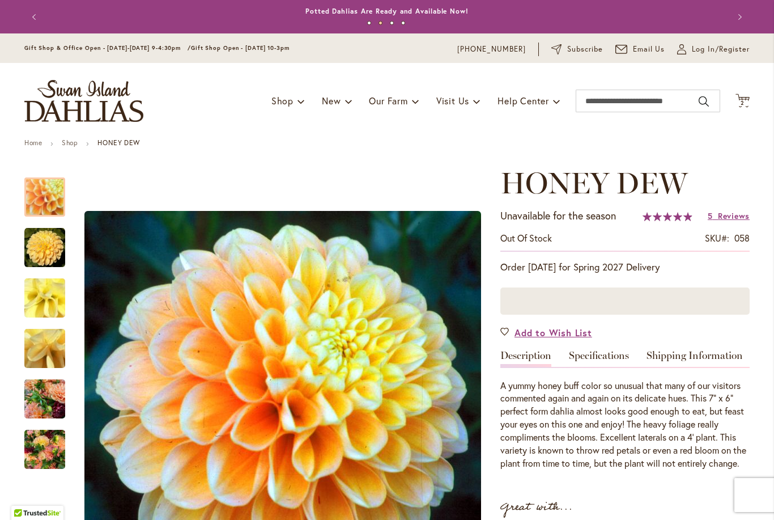
click at [48, 262] on img "Honey Dew" at bounding box center [44, 247] width 41 height 41
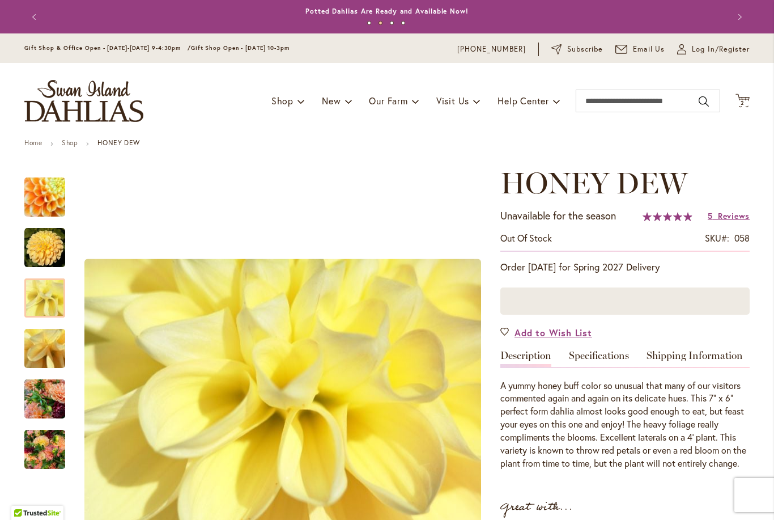
click at [40, 288] on div at bounding box center [44, 297] width 41 height 39
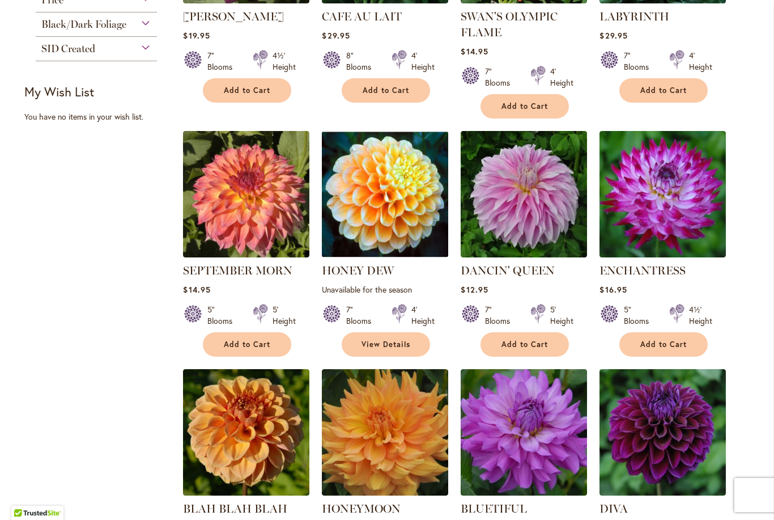
scroll to position [341, 0]
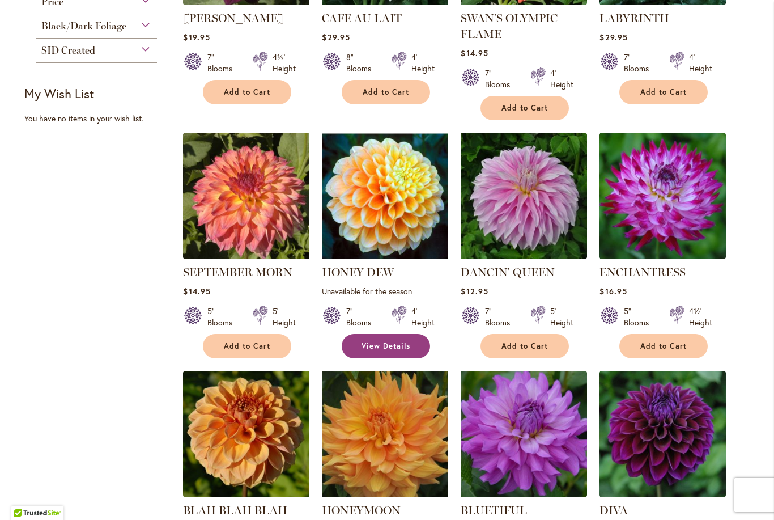
click at [392, 357] on link "View Details" at bounding box center [386, 346] width 88 height 24
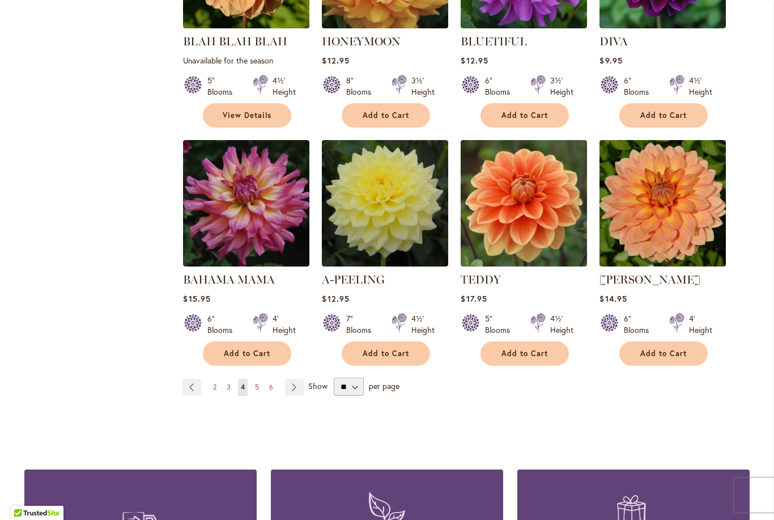
scroll to position [810, 0]
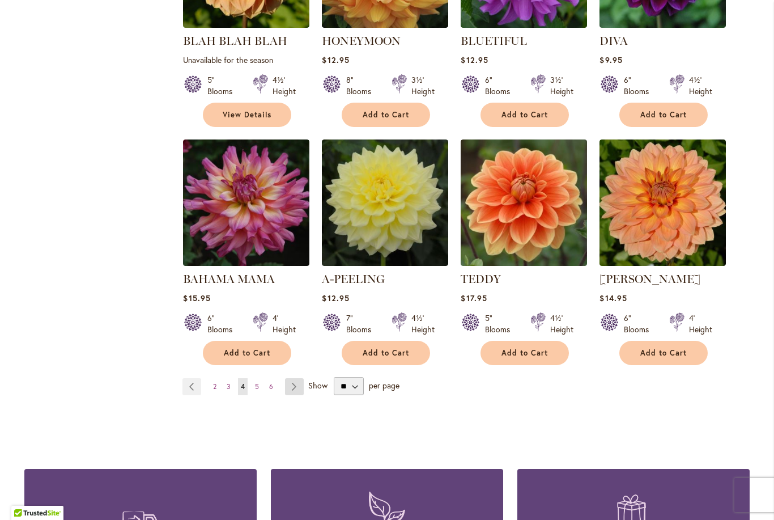
click at [302, 392] on link "Page Next" at bounding box center [294, 386] width 19 height 17
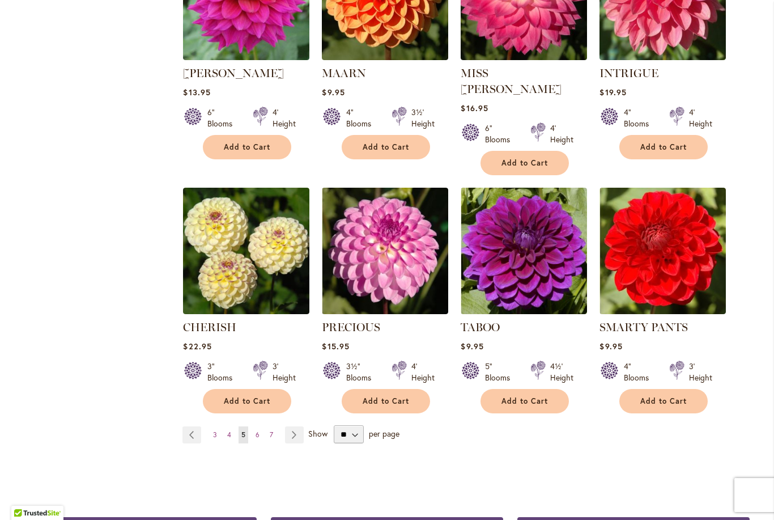
scroll to position [775, 0]
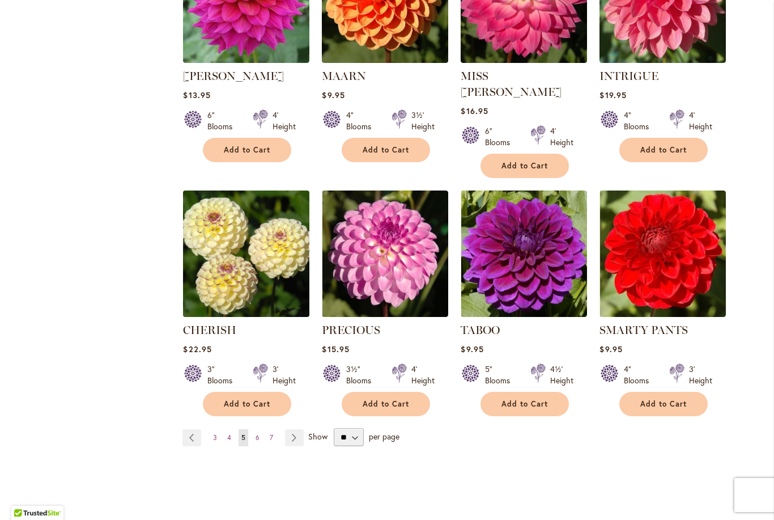
click at [258, 243] on img at bounding box center [246, 253] width 133 height 133
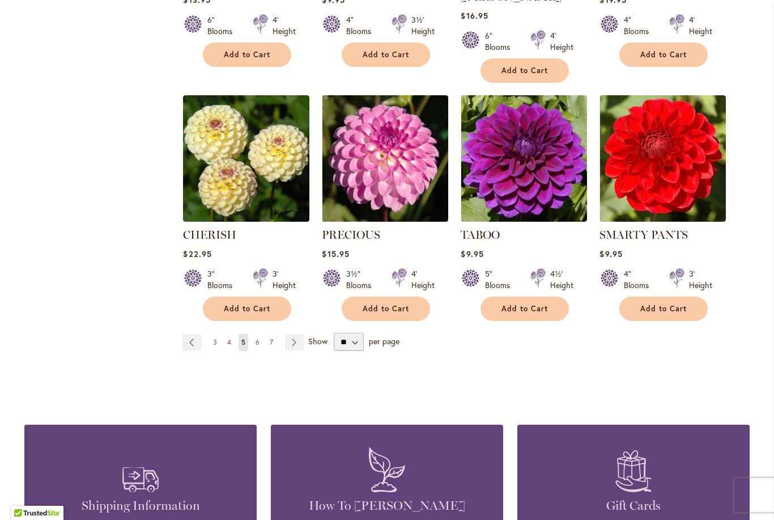
scroll to position [872, 0]
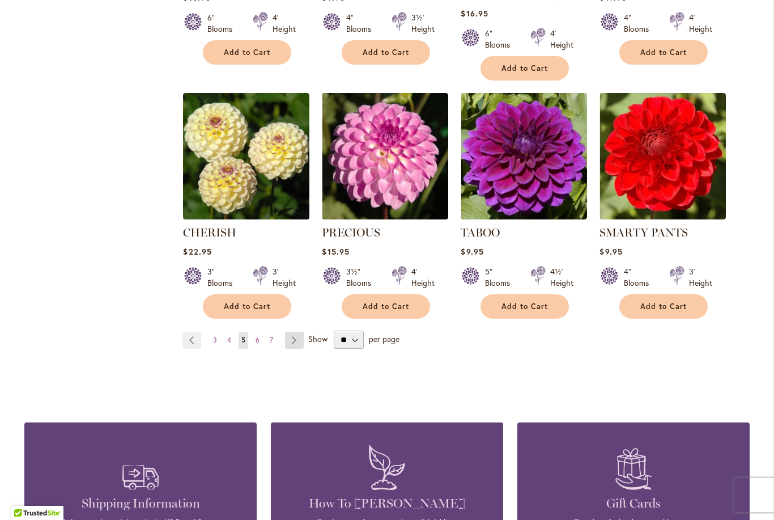
click at [294, 332] on link "Page Next" at bounding box center [294, 340] width 19 height 17
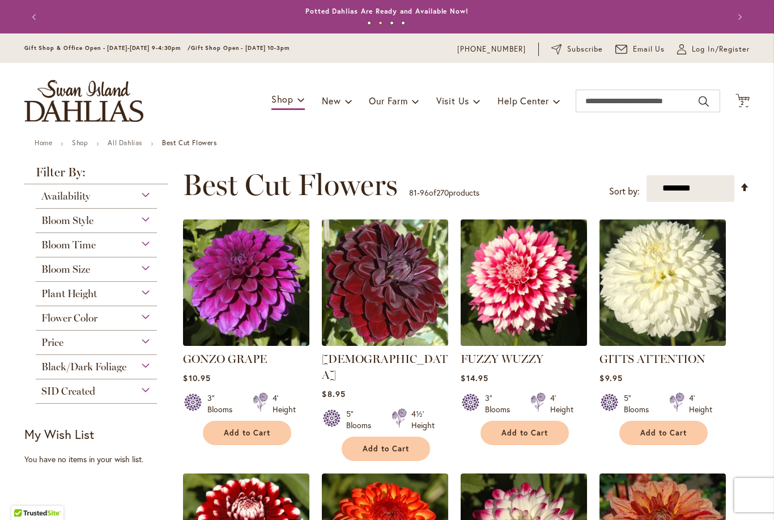
click at [556, 292] on img at bounding box center [524, 282] width 133 height 133
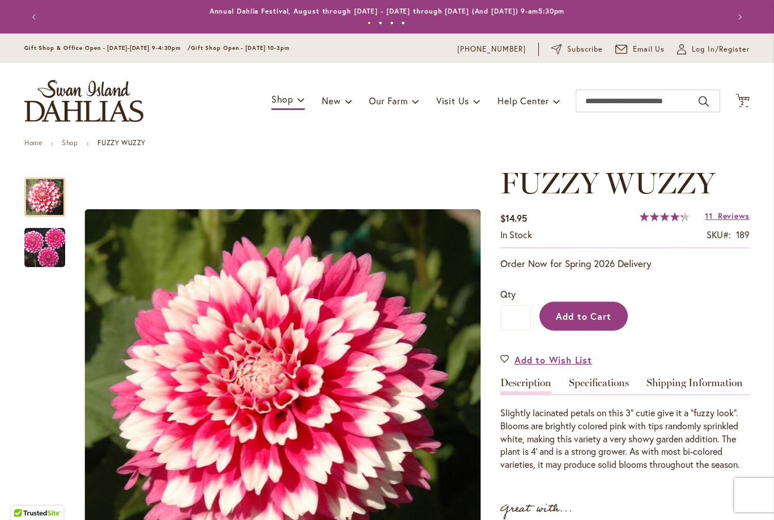
click at [595, 314] on span "Add to Cart" at bounding box center [584, 316] width 56 height 12
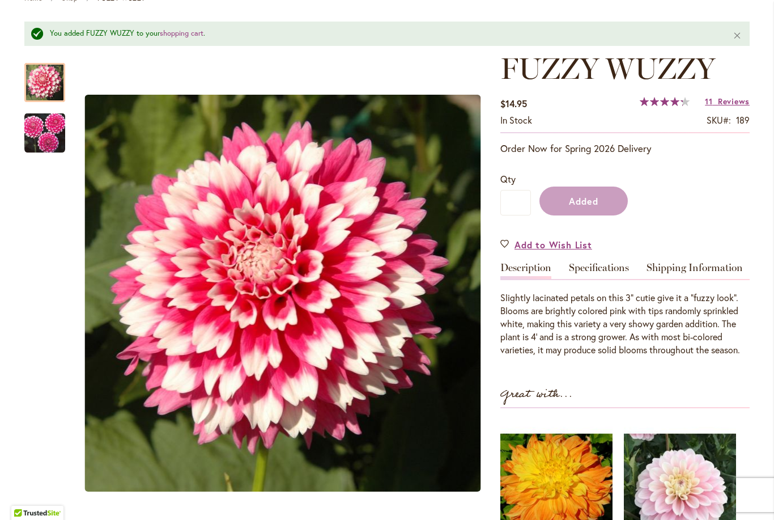
scroll to position [145, 0]
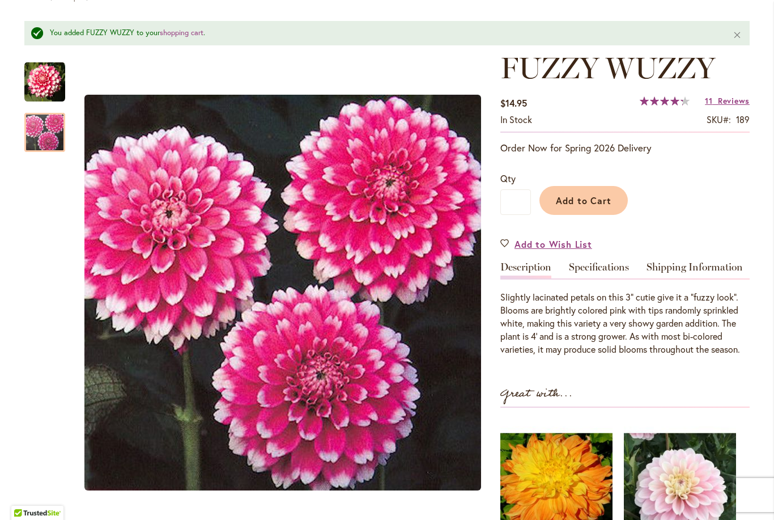
click at [55, 117] on div at bounding box center [44, 132] width 41 height 39
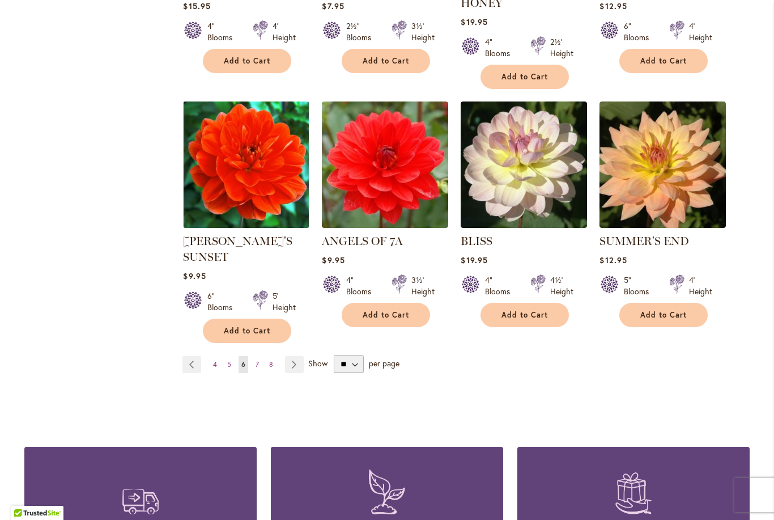
scroll to position [881, 0]
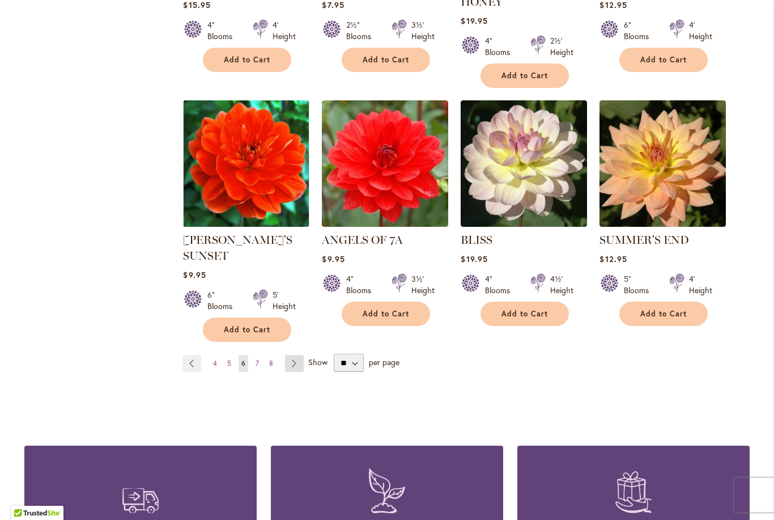
click at [290, 355] on link "Page Next" at bounding box center [294, 363] width 19 height 17
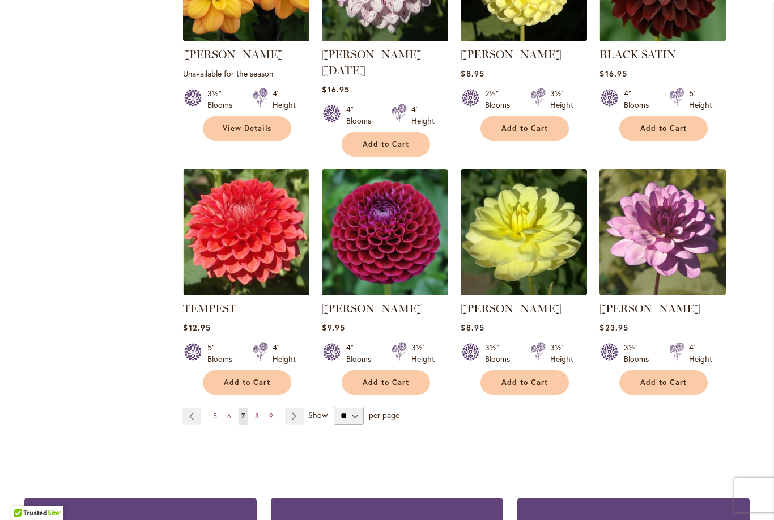
scroll to position [798, 0]
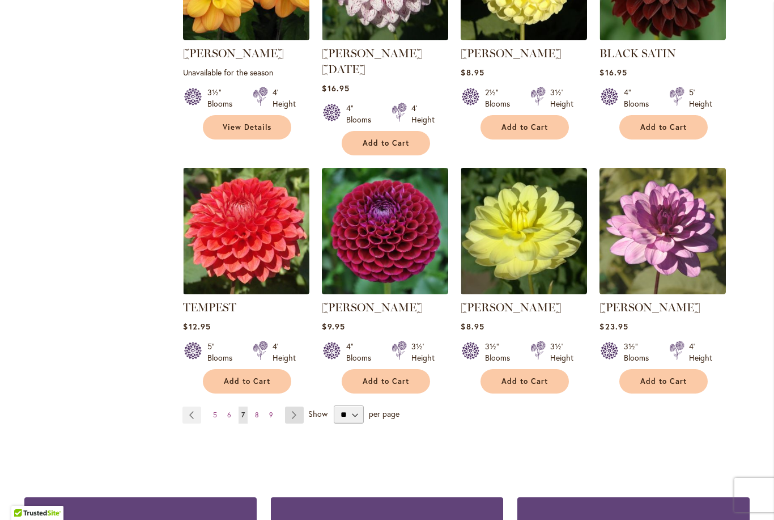
click at [286, 406] on link "Page Next" at bounding box center [294, 414] width 19 height 17
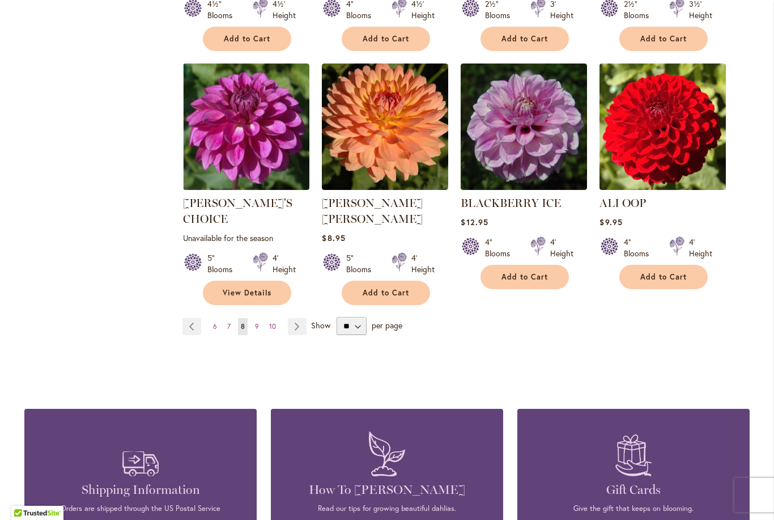
scroll to position [871, 0]
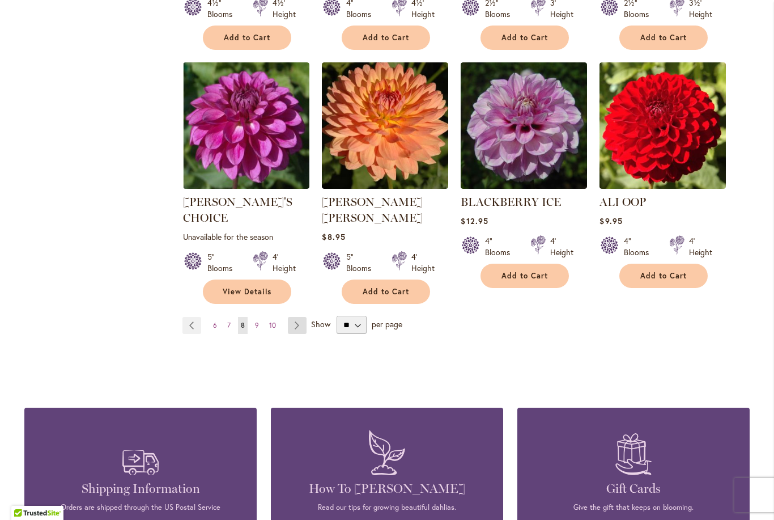
click at [292, 317] on link "Page Next" at bounding box center [297, 325] width 19 height 17
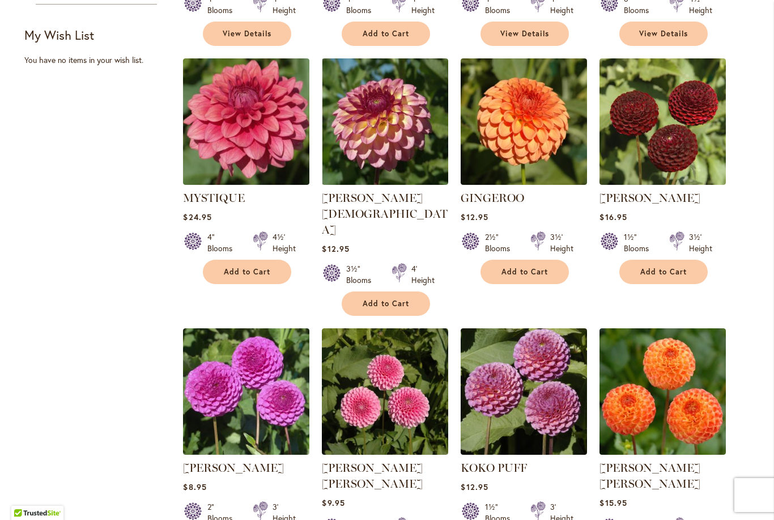
scroll to position [398, 0]
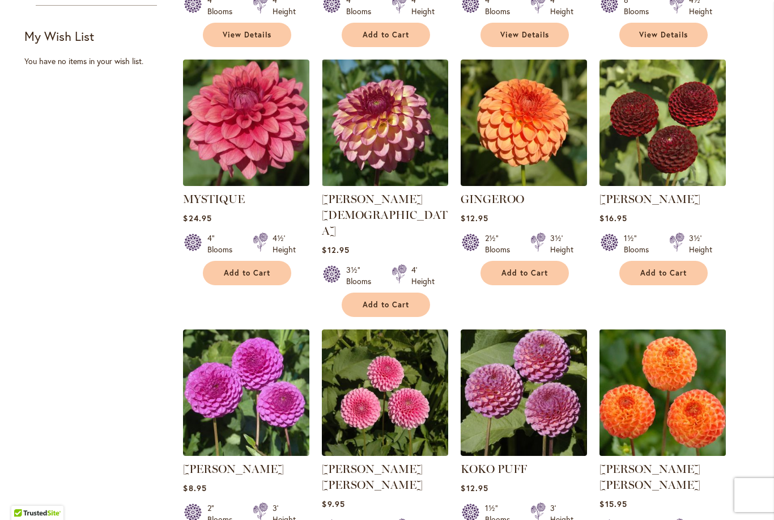
click at [680, 378] on img at bounding box center [663, 392] width 133 height 133
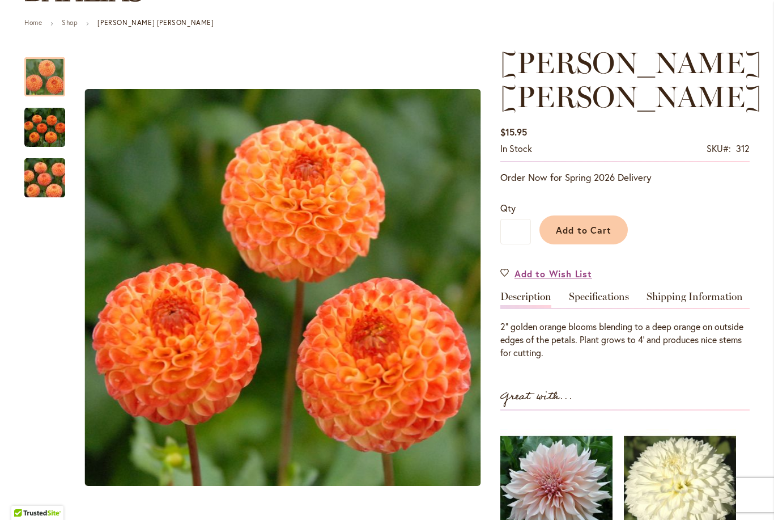
scroll to position [124, 0]
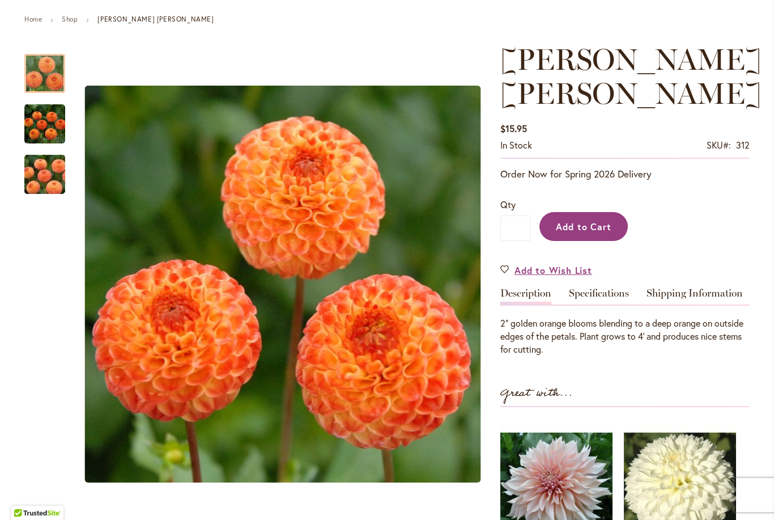
click at [592, 220] on span "Add to Cart" at bounding box center [584, 226] width 56 height 12
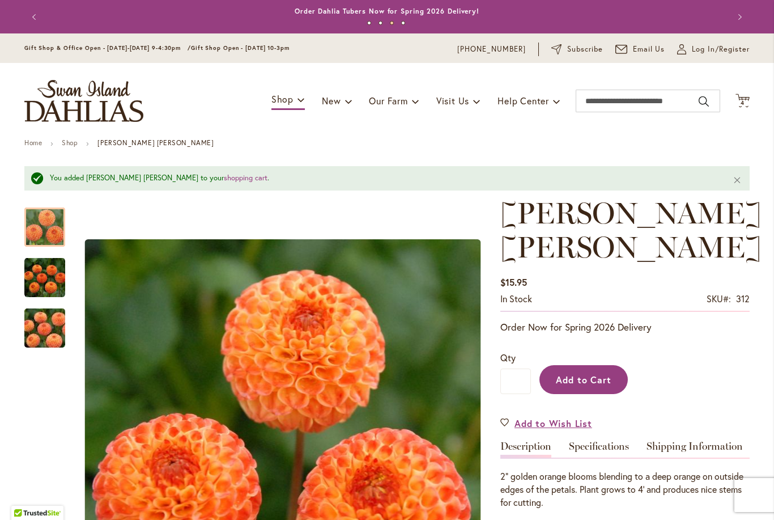
scroll to position [-1, 0]
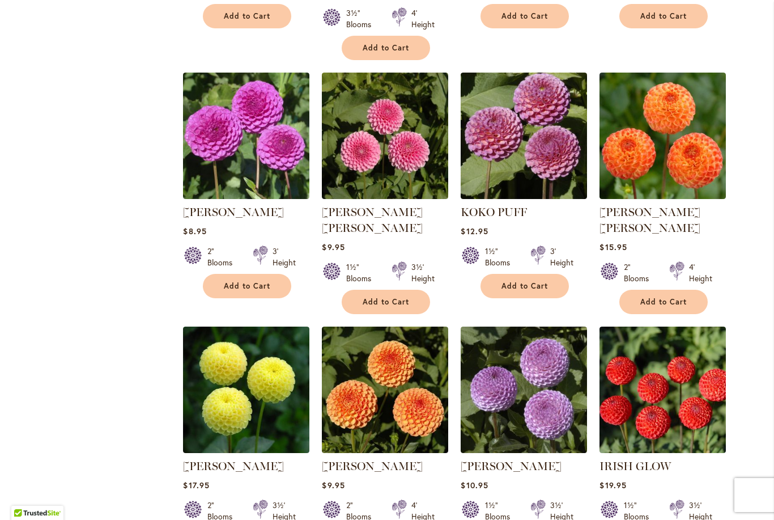
scroll to position [656, 0]
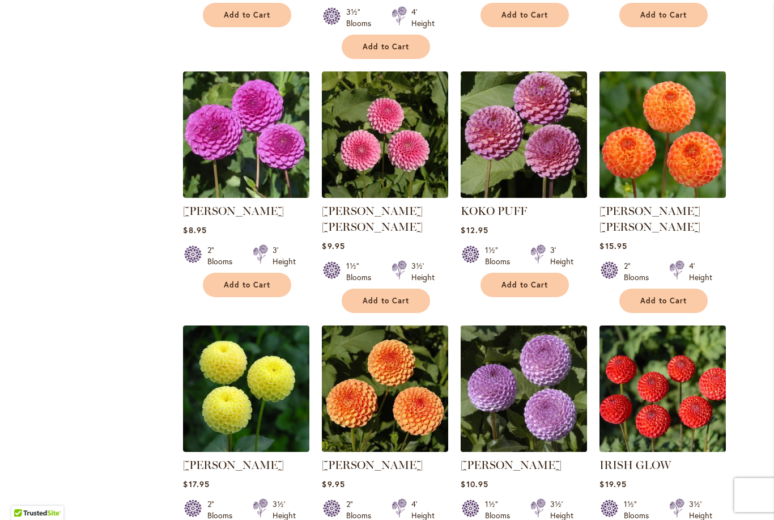
click at [529, 360] on img at bounding box center [524, 388] width 133 height 133
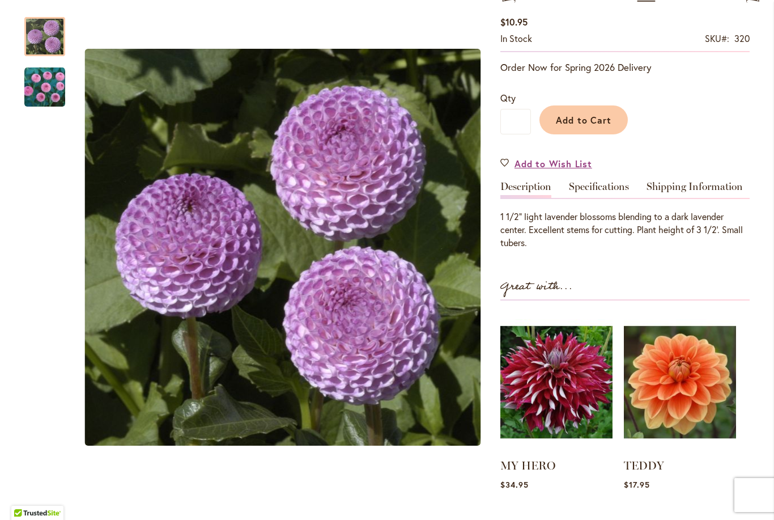
scroll to position [199, 0]
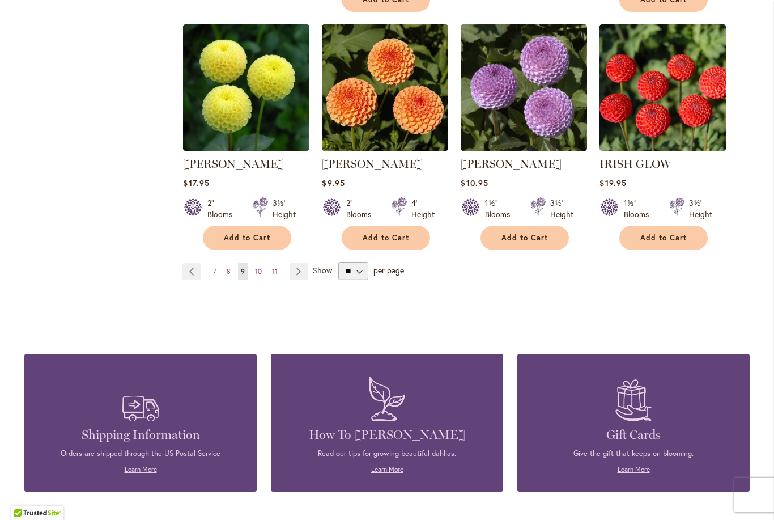
scroll to position [952, 0]
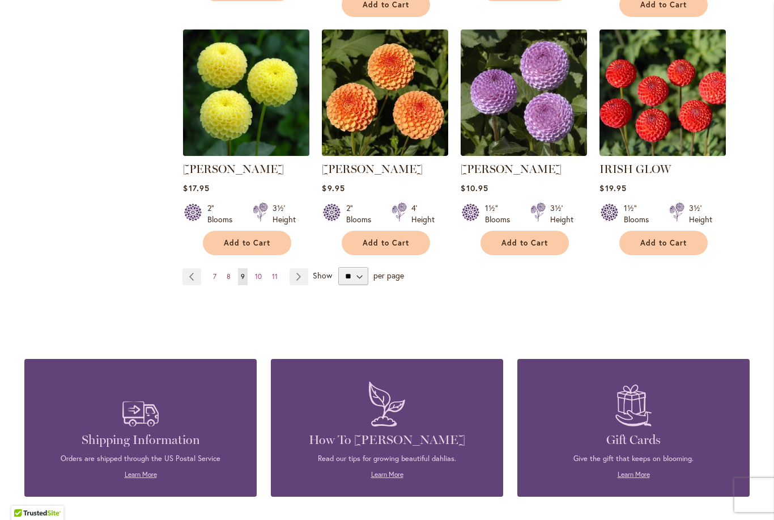
click at [238, 60] on img at bounding box center [246, 92] width 133 height 133
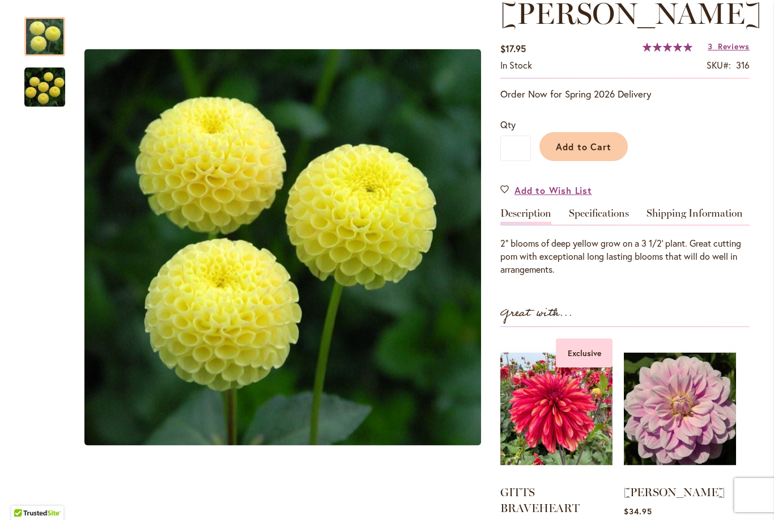
scroll to position [174, 0]
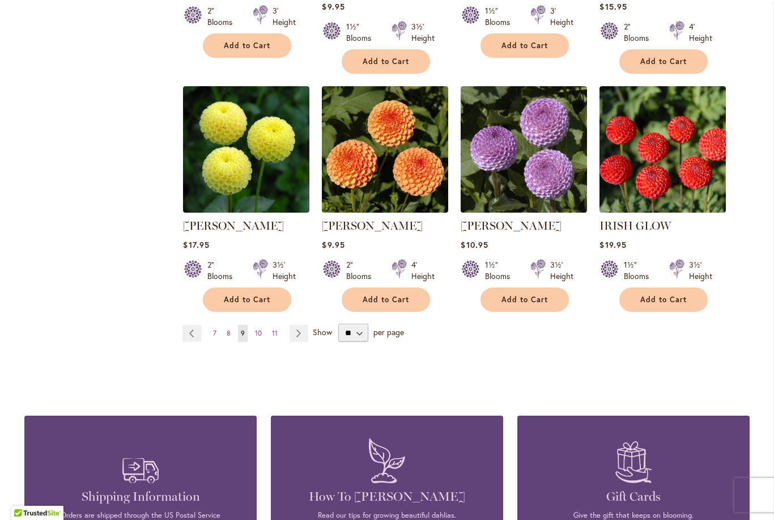
scroll to position [968, 0]
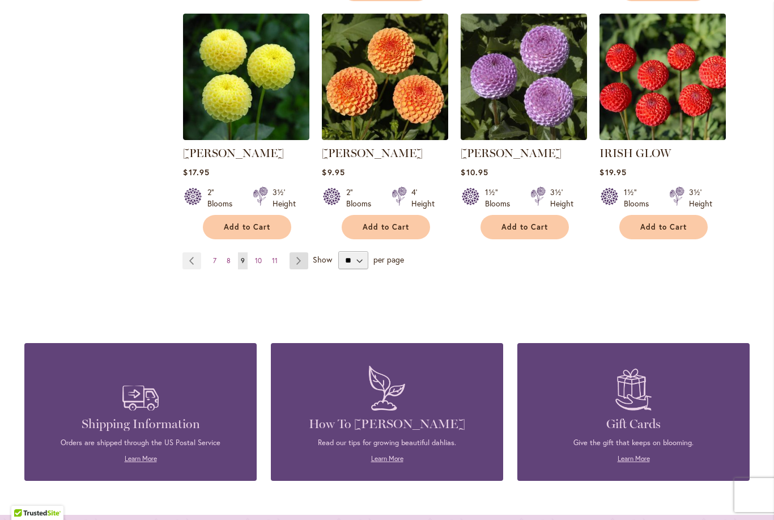
click at [292, 252] on link "Page Next" at bounding box center [299, 260] width 19 height 17
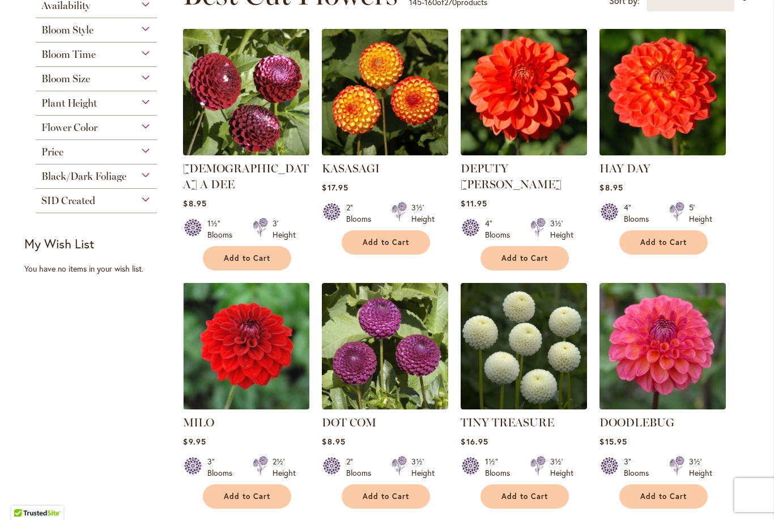
scroll to position [196, 0]
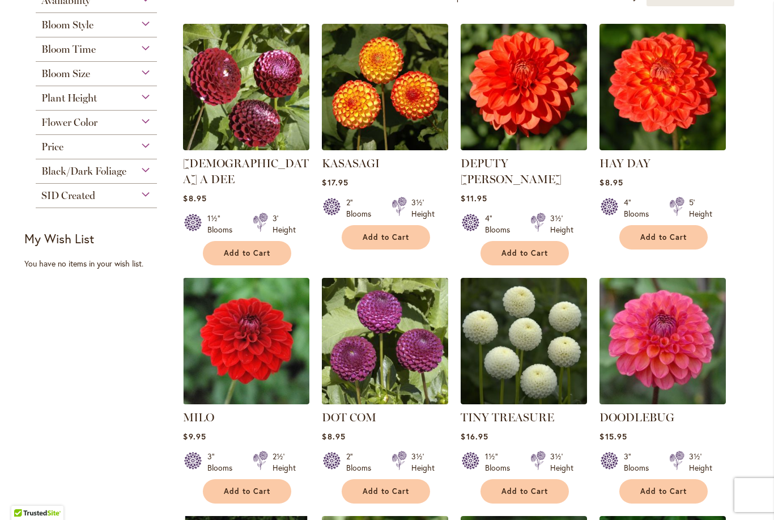
click at [396, 313] on img at bounding box center [385, 340] width 133 height 133
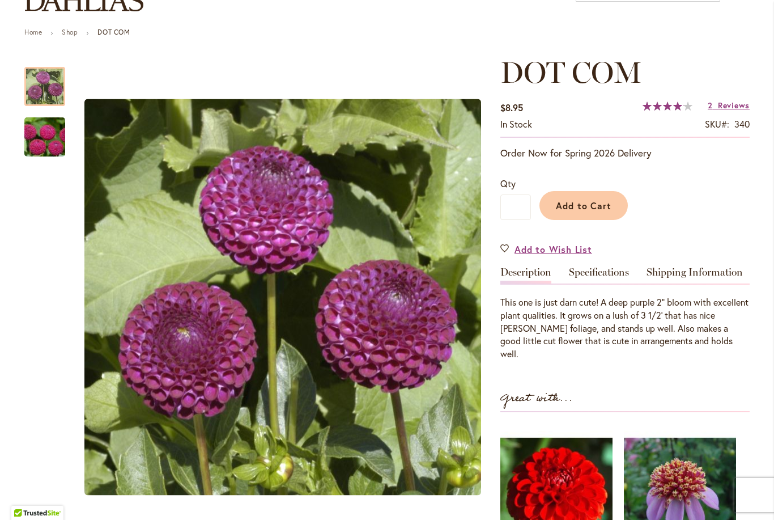
scroll to position [108, 0]
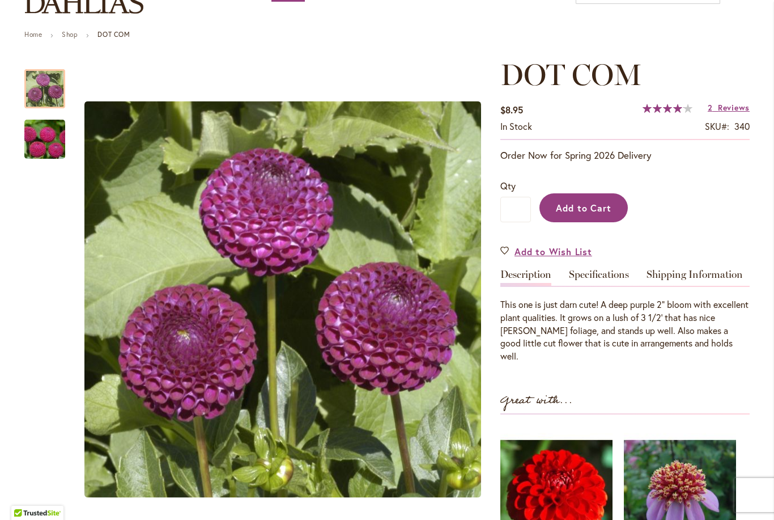
click at [595, 204] on span "Add to Cart" at bounding box center [584, 208] width 56 height 12
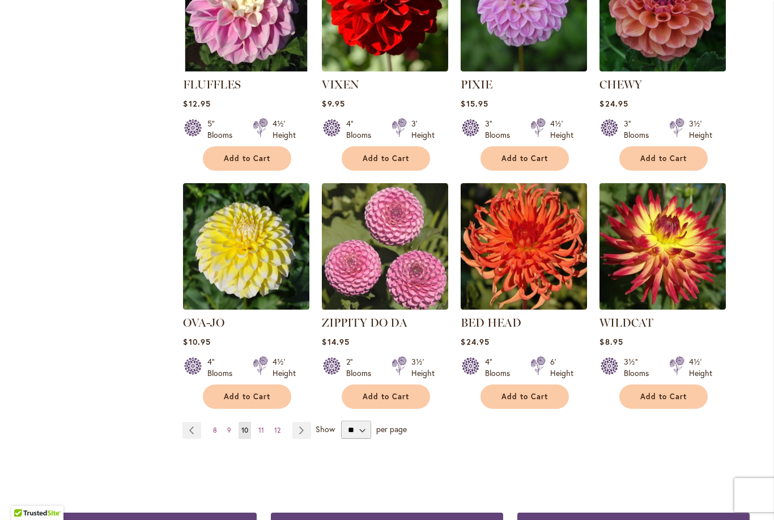
scroll to position [764, 0]
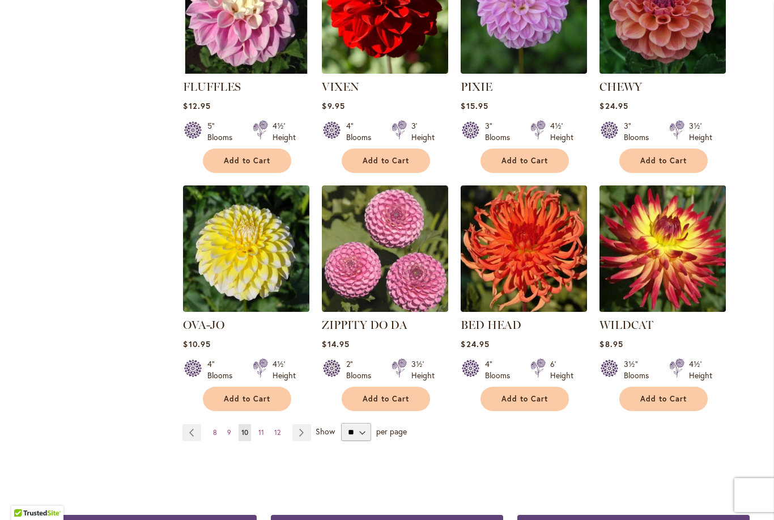
click at [666, 235] on img at bounding box center [663, 248] width 133 height 133
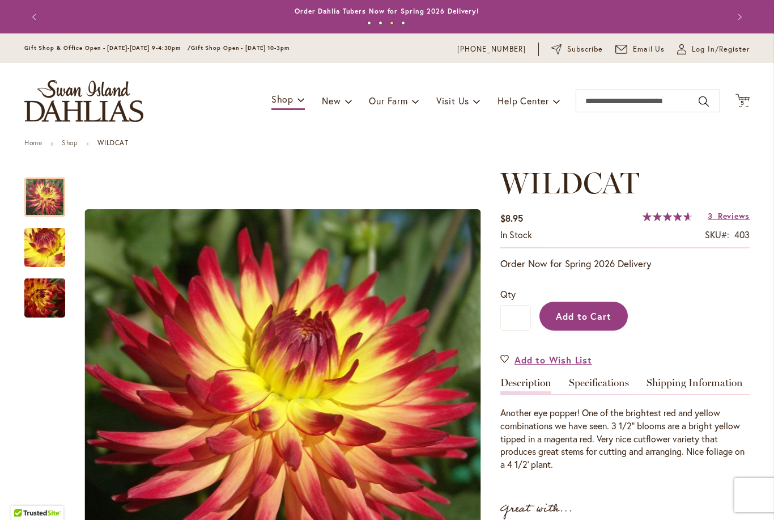
click at [604, 323] on button "Add to Cart" at bounding box center [584, 316] width 88 height 29
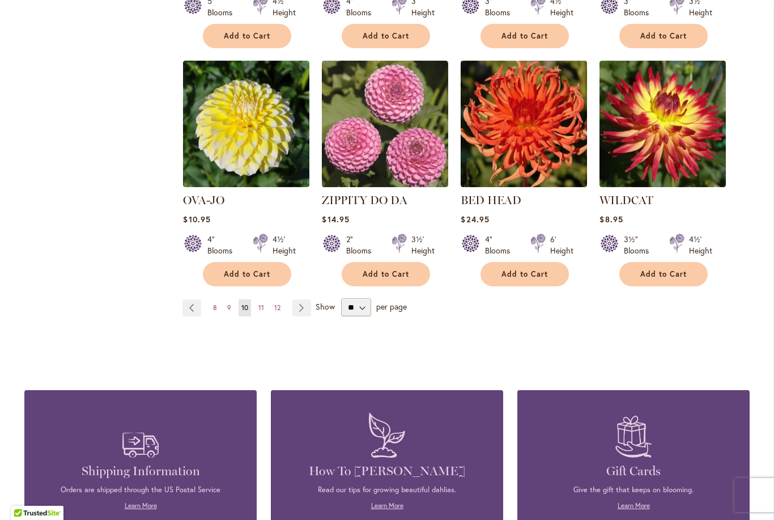
scroll to position [882, 0]
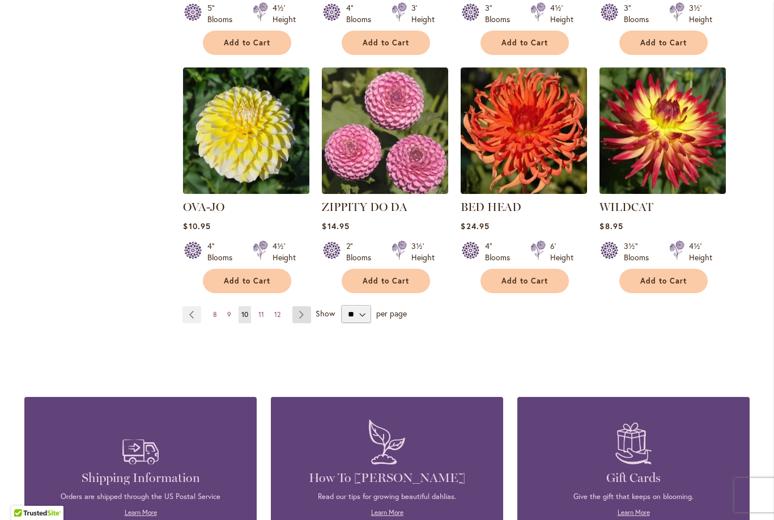
click at [305, 306] on link "Page Next" at bounding box center [301, 314] width 19 height 17
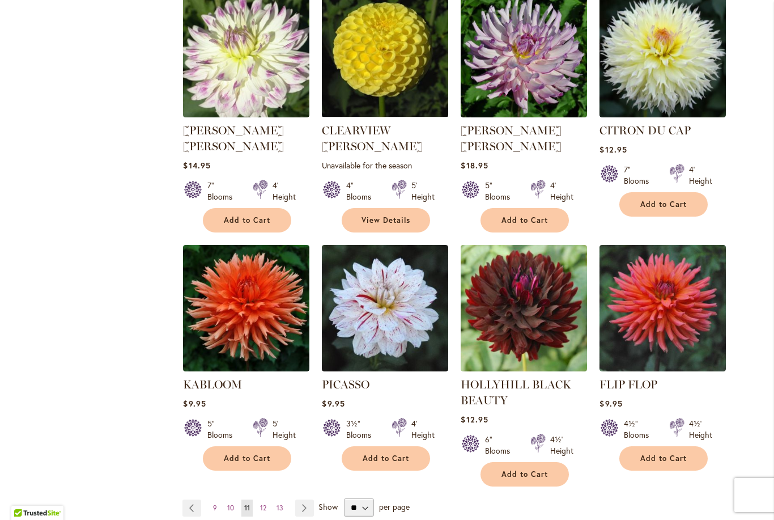
scroll to position [722, 0]
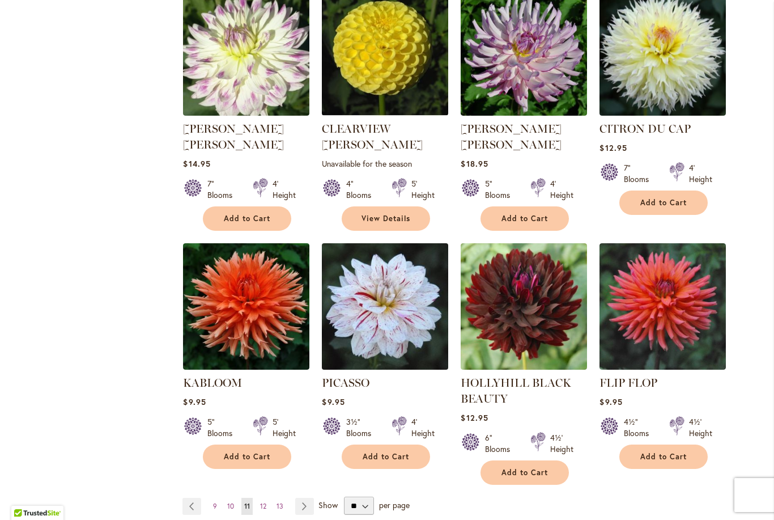
click at [413, 280] on img at bounding box center [385, 306] width 133 height 133
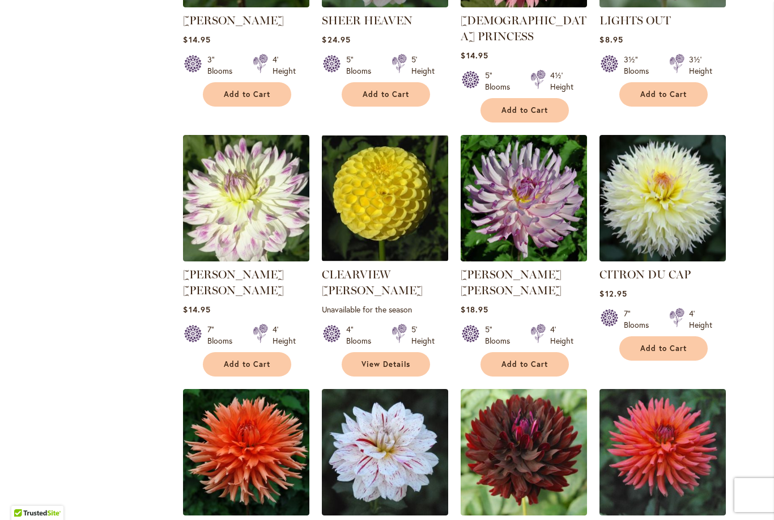
scroll to position [559, 0]
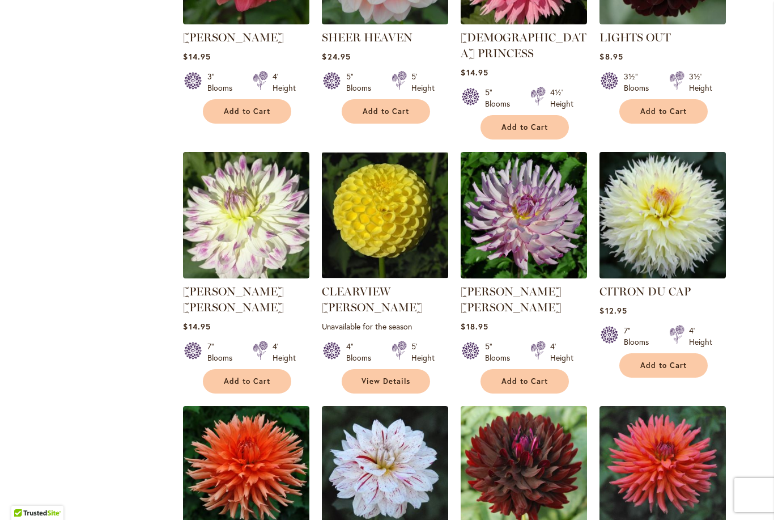
click at [676, 213] on img at bounding box center [663, 215] width 133 height 133
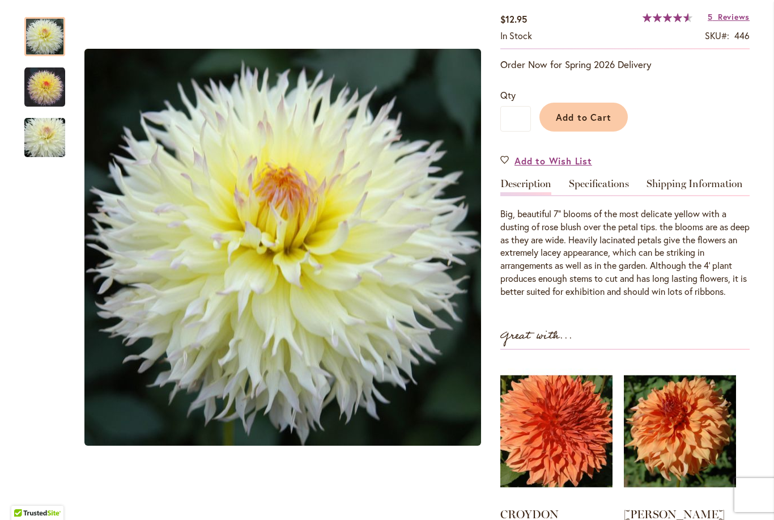
scroll to position [201, 0]
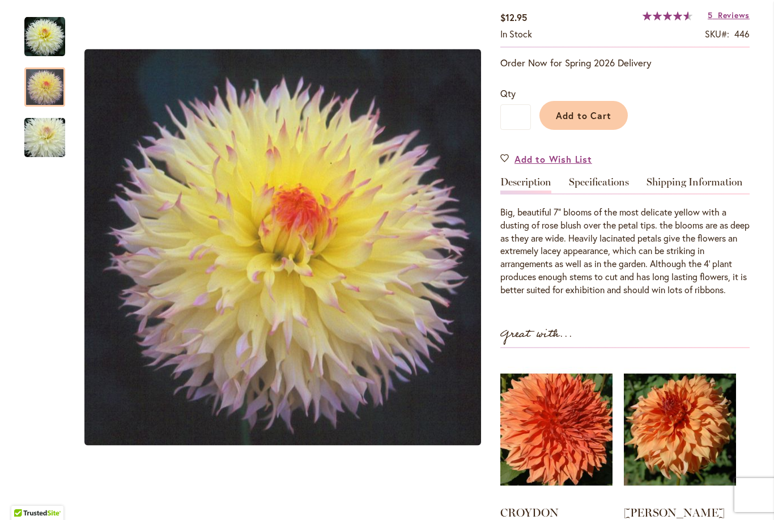
click at [37, 94] on img "CITRON DU CAP" at bounding box center [44, 87] width 41 height 41
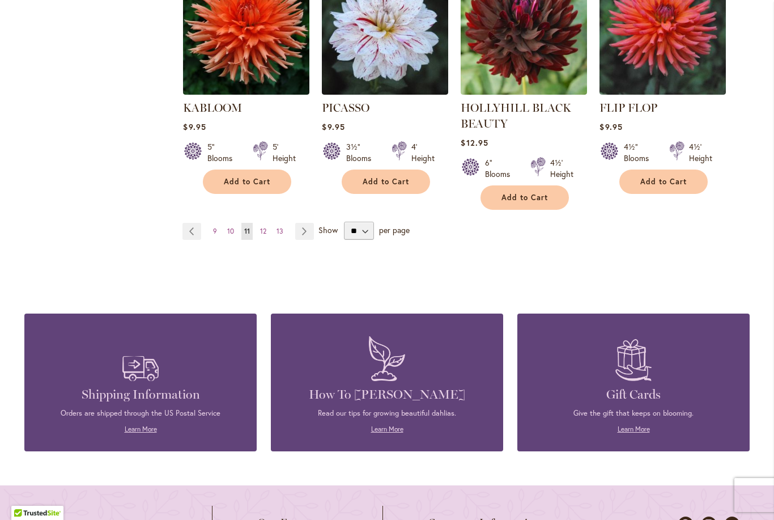
scroll to position [1044, 0]
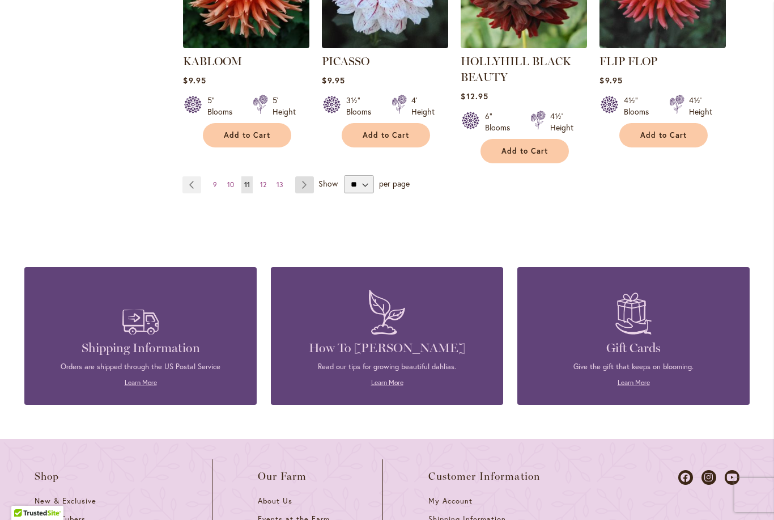
click at [302, 176] on link "Page Next" at bounding box center [304, 184] width 19 height 17
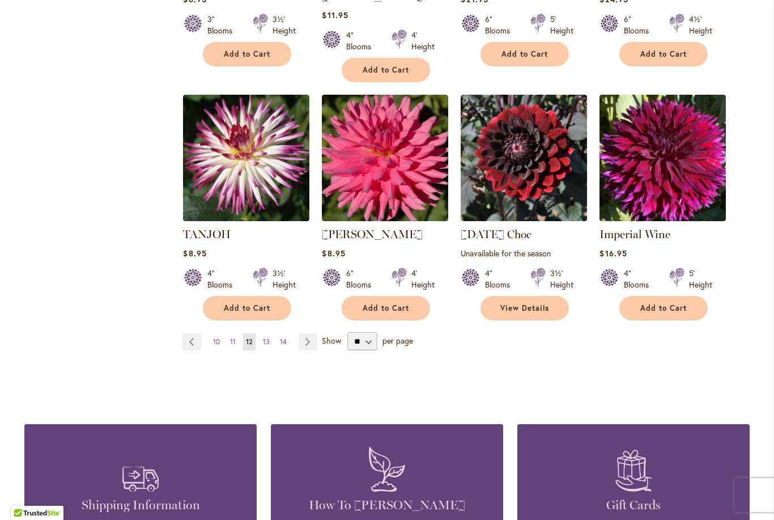
scroll to position [872, 0]
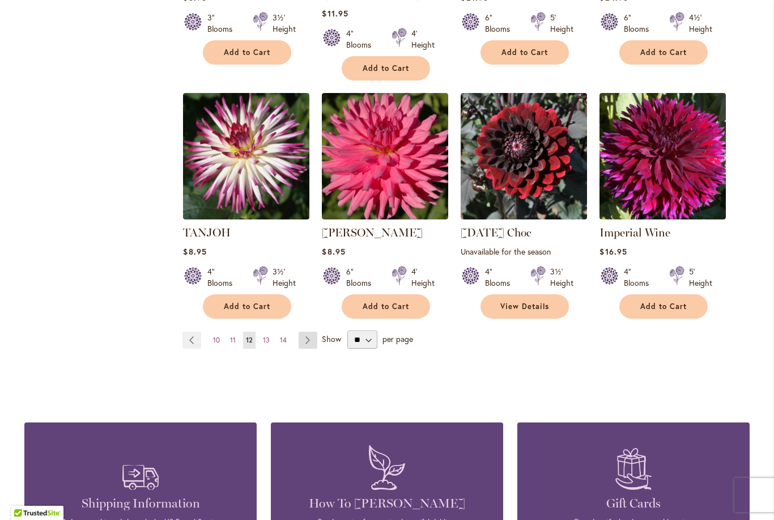
click at [314, 332] on link "Page Next" at bounding box center [308, 340] width 19 height 17
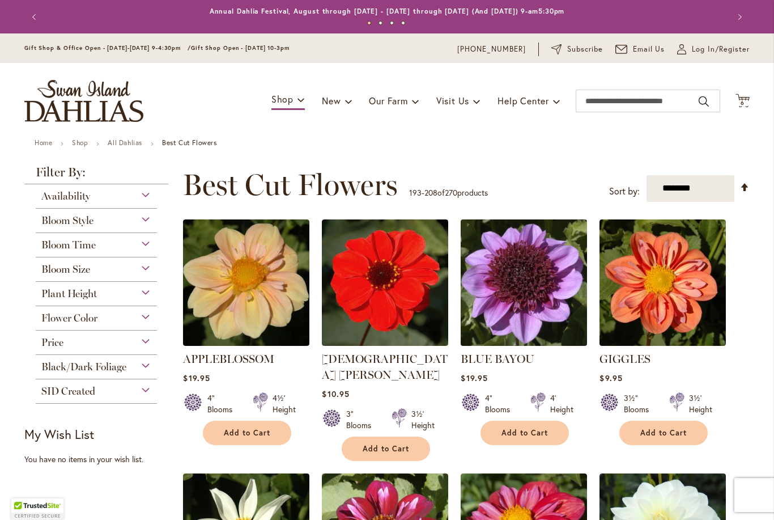
click at [529, 289] on img at bounding box center [524, 282] width 133 height 133
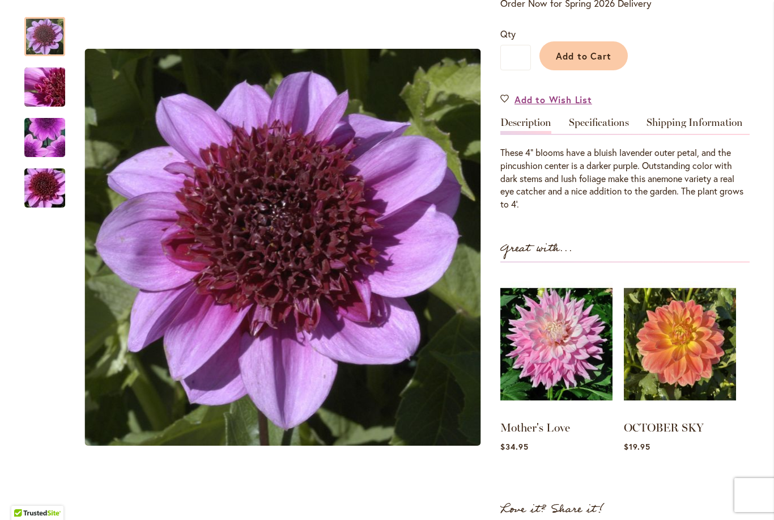
scroll to position [264, 0]
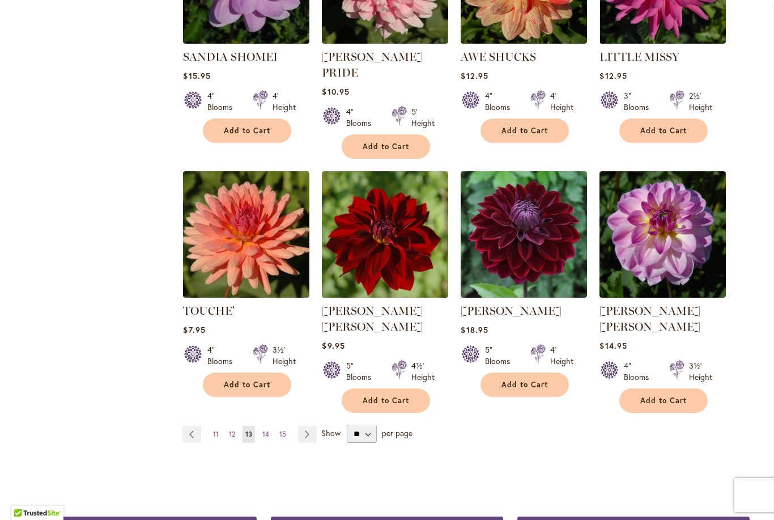
scroll to position [807, 0]
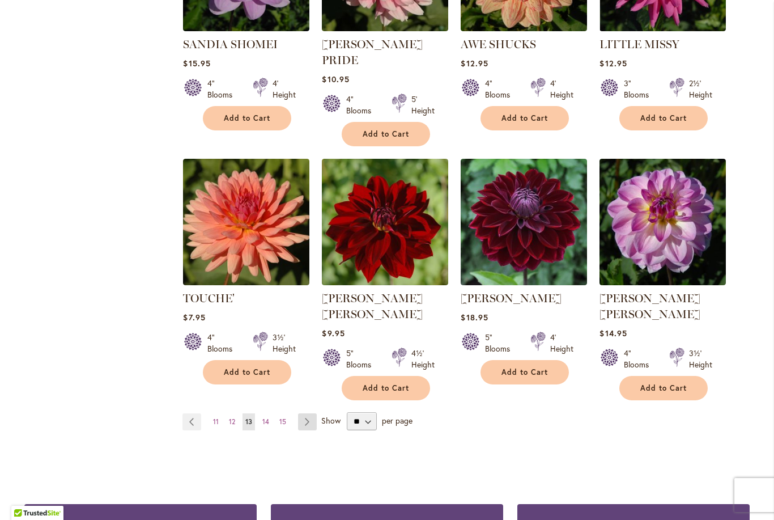
click at [316, 413] on link "Page Next" at bounding box center [307, 421] width 19 height 17
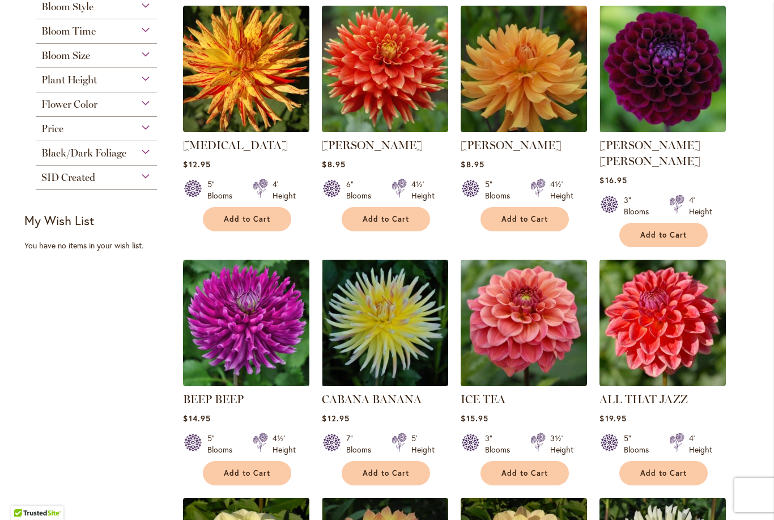
scroll to position [217, 0]
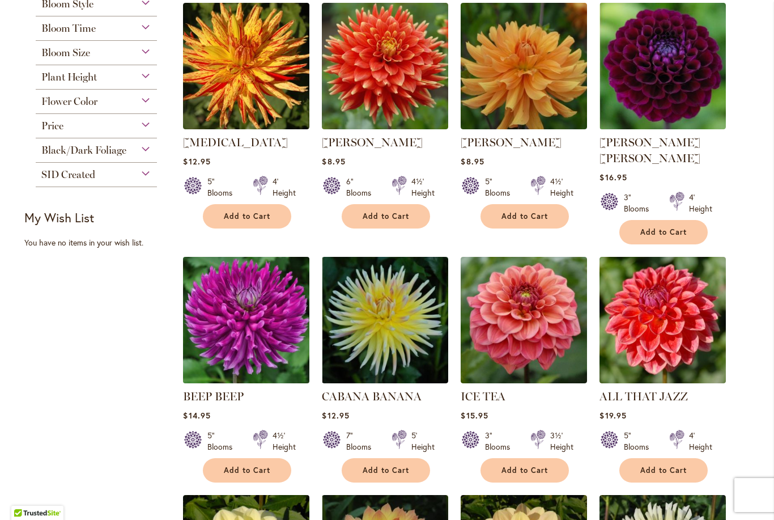
click at [220, 323] on img at bounding box center [246, 319] width 133 height 133
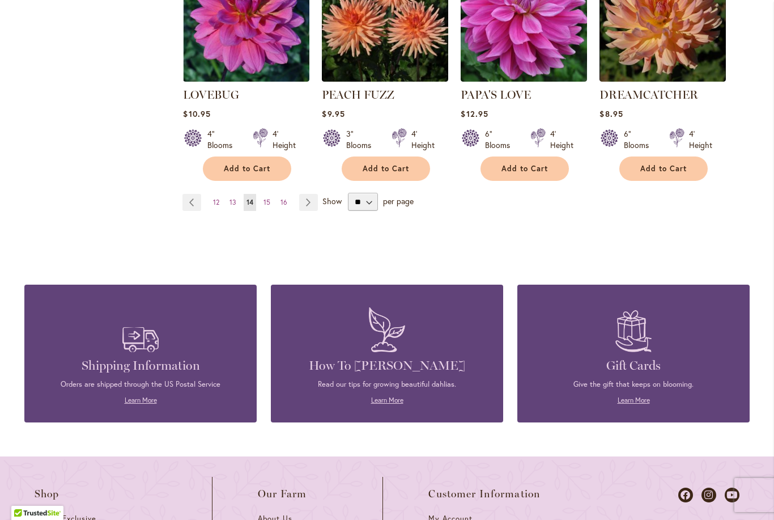
scroll to position [993, 0]
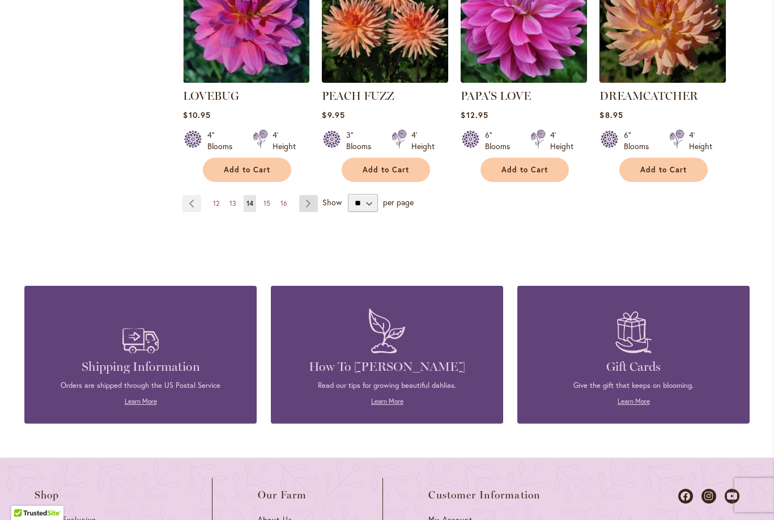
click at [308, 195] on link "Page Next" at bounding box center [308, 203] width 19 height 17
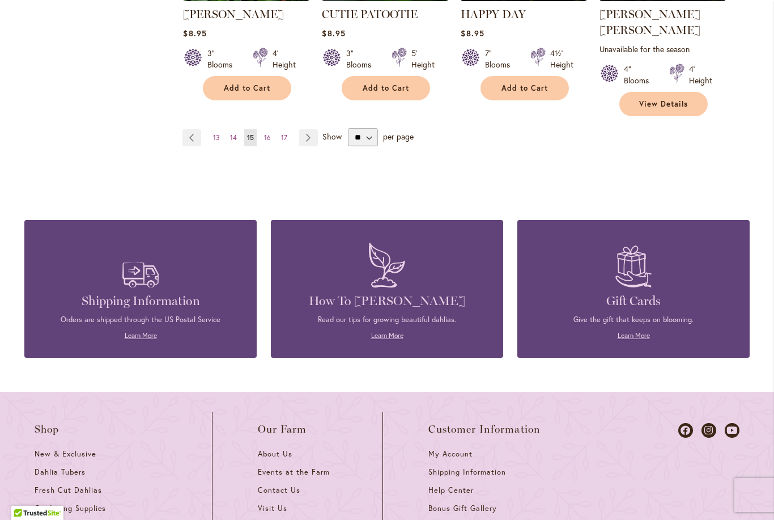
scroll to position [1086, 0]
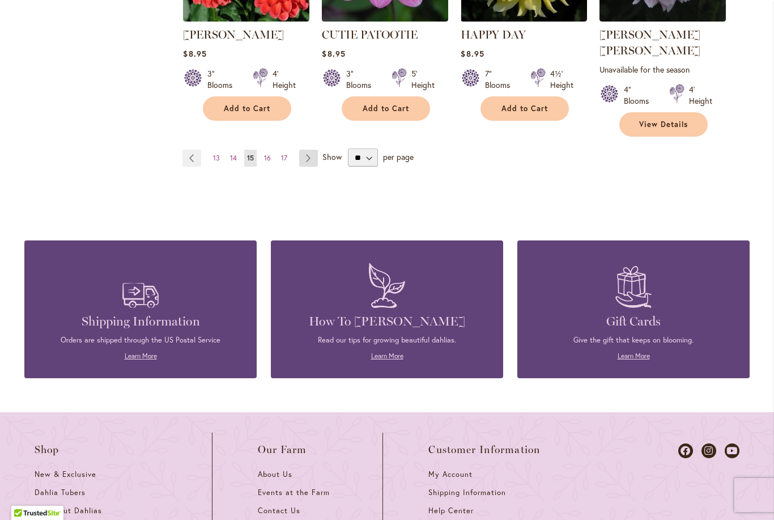
click at [302, 150] on link "Page Next" at bounding box center [308, 158] width 19 height 17
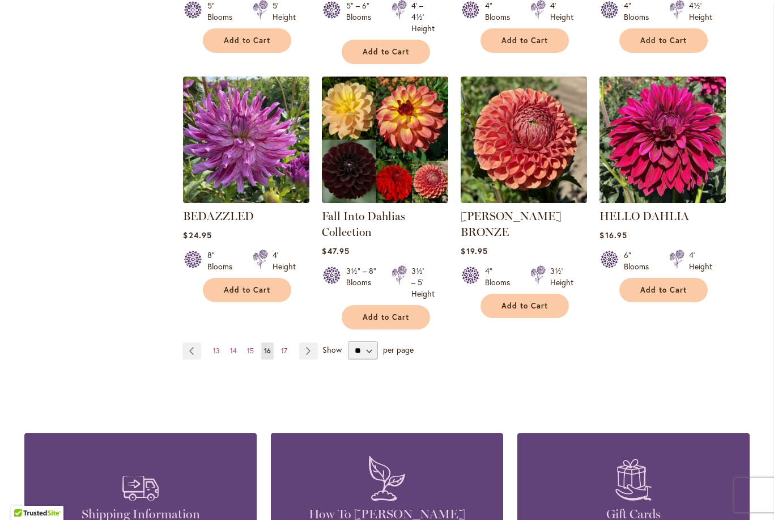
scroll to position [885, 0]
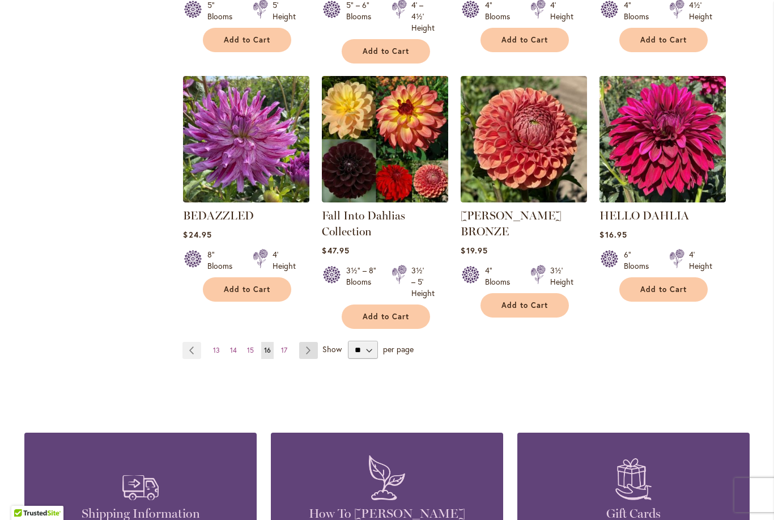
click at [309, 342] on link "Page Next" at bounding box center [308, 350] width 19 height 17
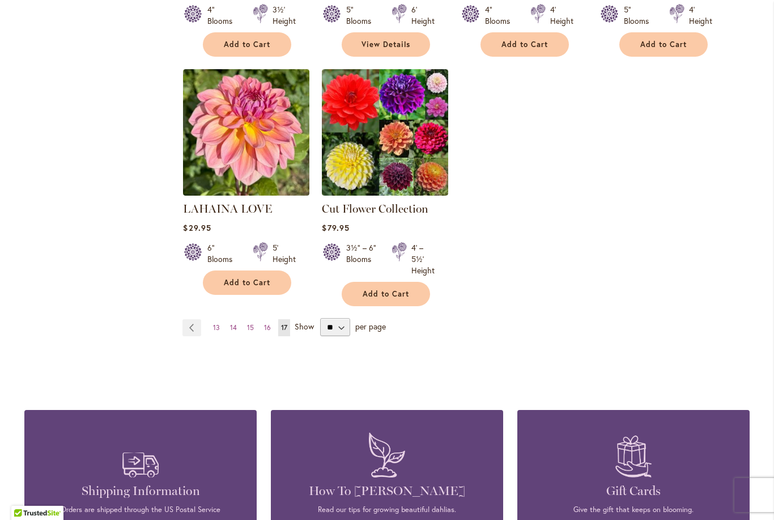
scroll to position [899, 0]
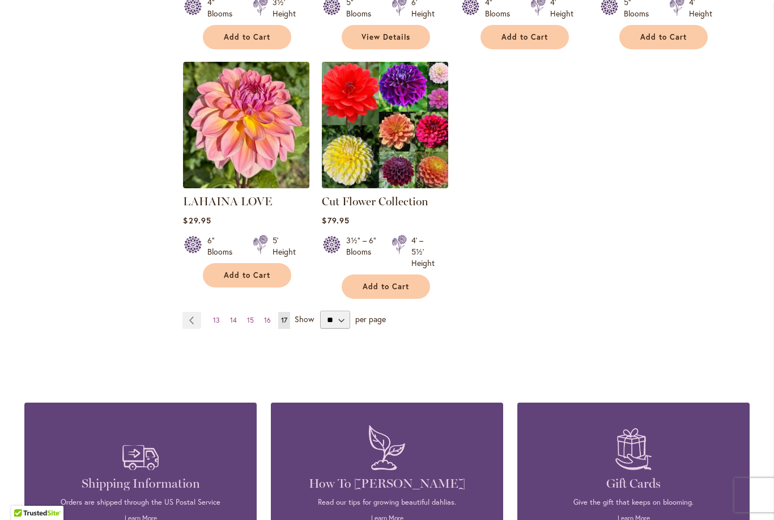
click at [389, 125] on img at bounding box center [385, 124] width 133 height 133
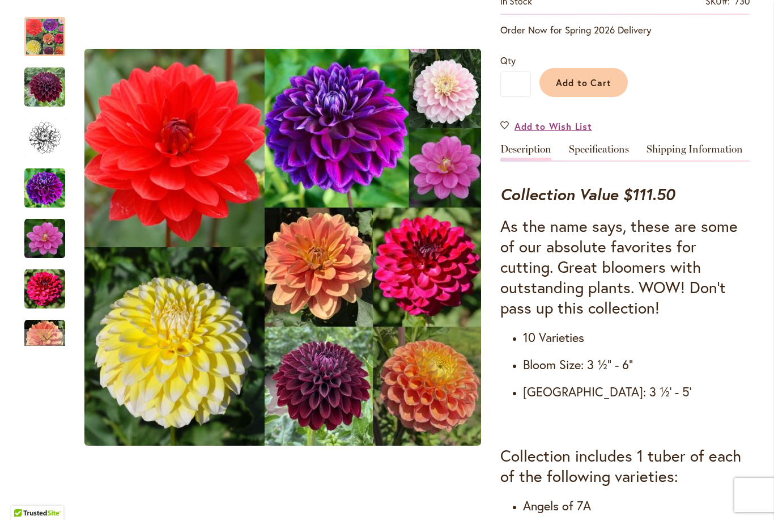
scroll to position [269, 0]
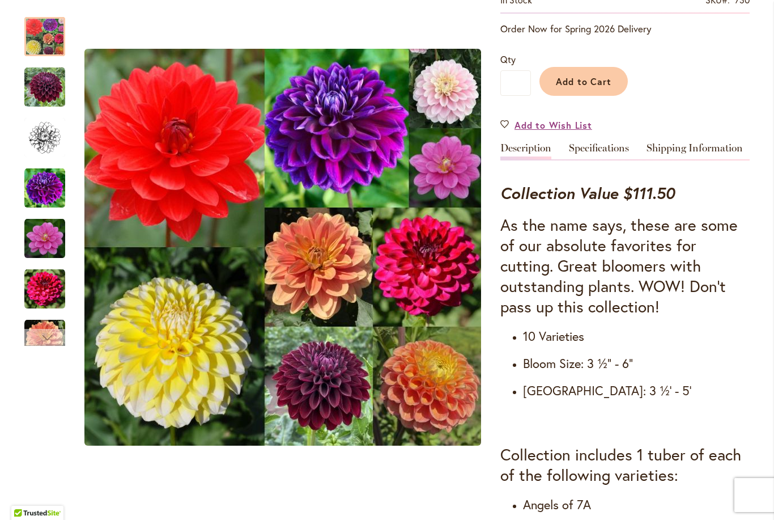
click at [42, 332] on div "Next" at bounding box center [44, 337] width 17 height 17
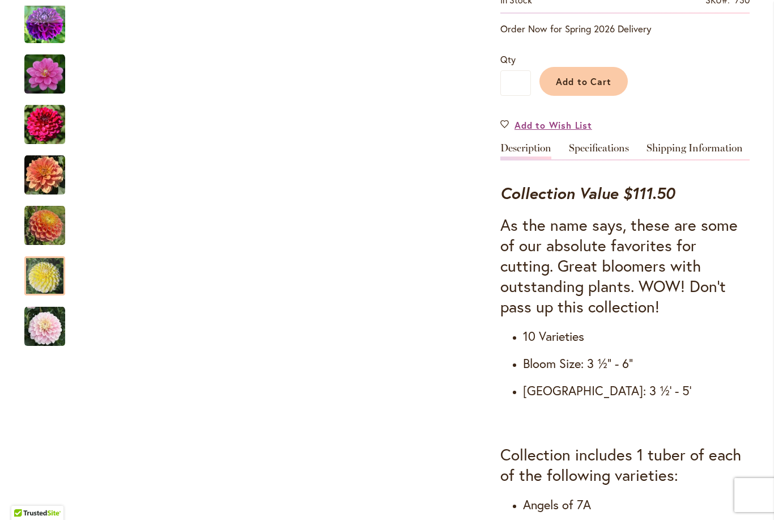
click at [39, 276] on img "Cut Flower Collection" at bounding box center [44, 276] width 41 height 41
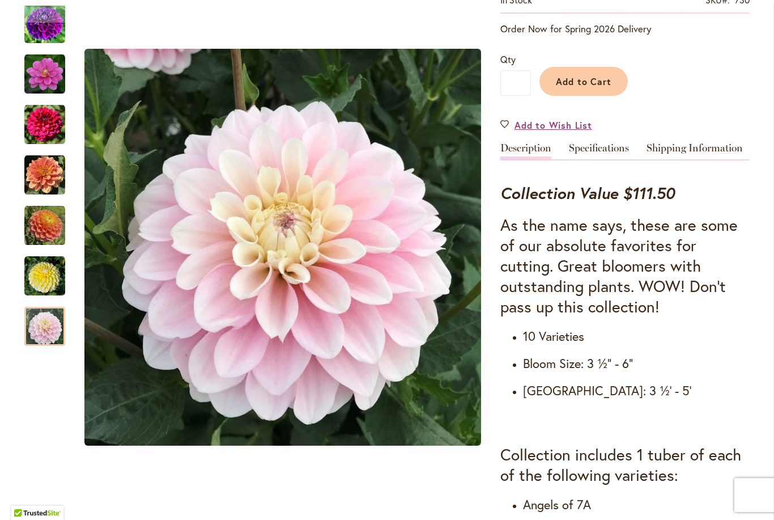
click at [49, 333] on img "Cut Flower Collection" at bounding box center [44, 326] width 41 height 41
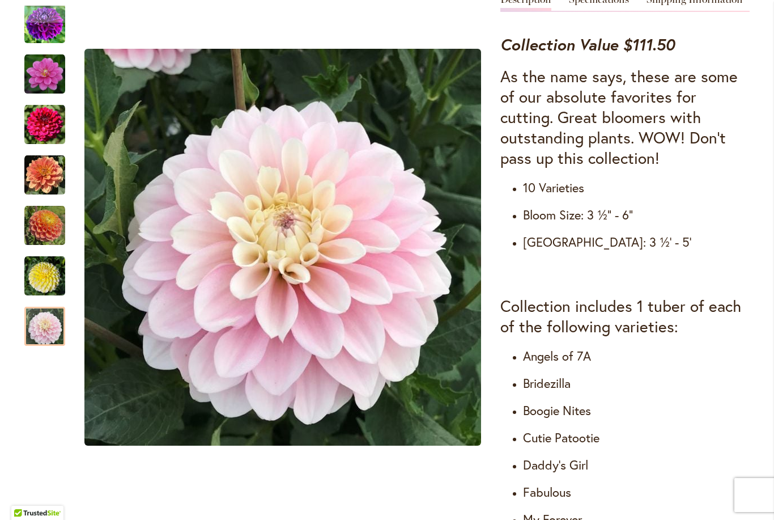
scroll to position [411, 0]
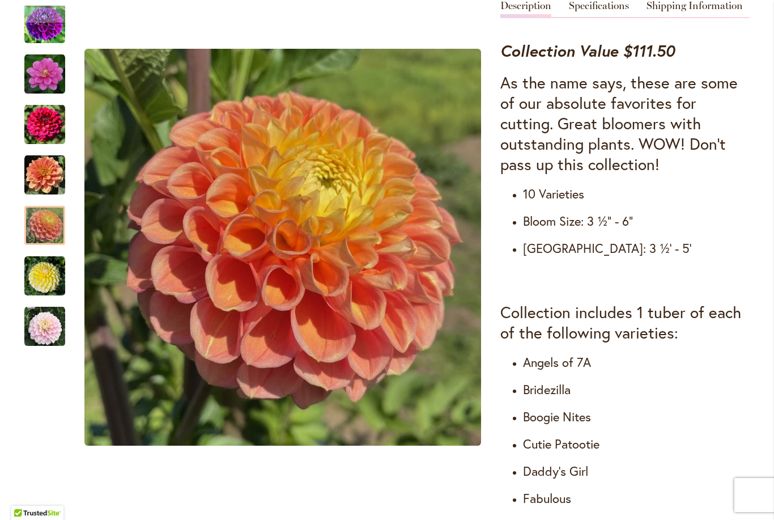
click at [39, 225] on img "Cut Flower Collection" at bounding box center [44, 225] width 41 height 41
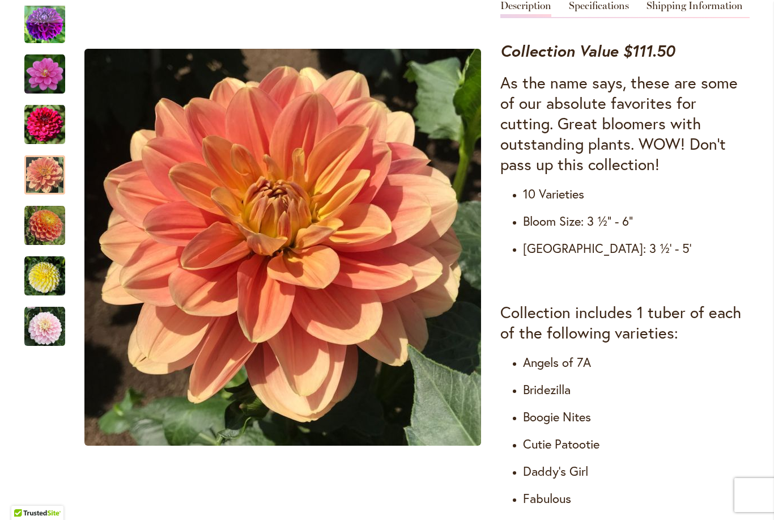
click at [44, 183] on div at bounding box center [44, 174] width 41 height 39
click at [45, 155] on div at bounding box center [44, 174] width 41 height 39
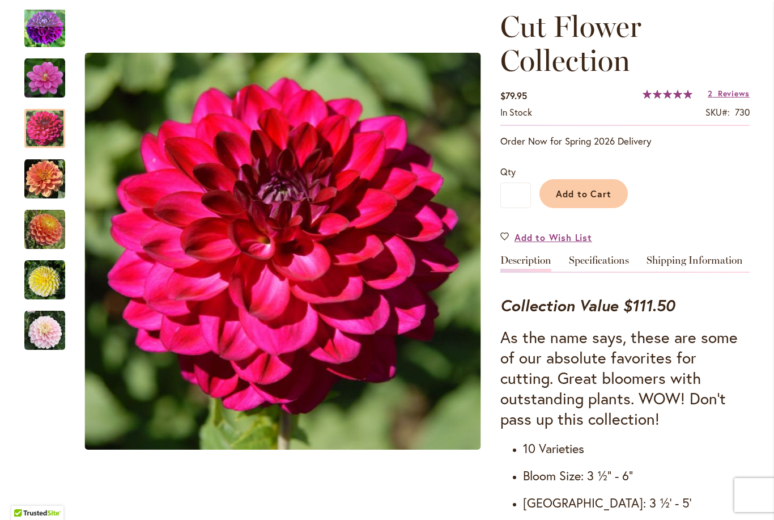
scroll to position [157, 0]
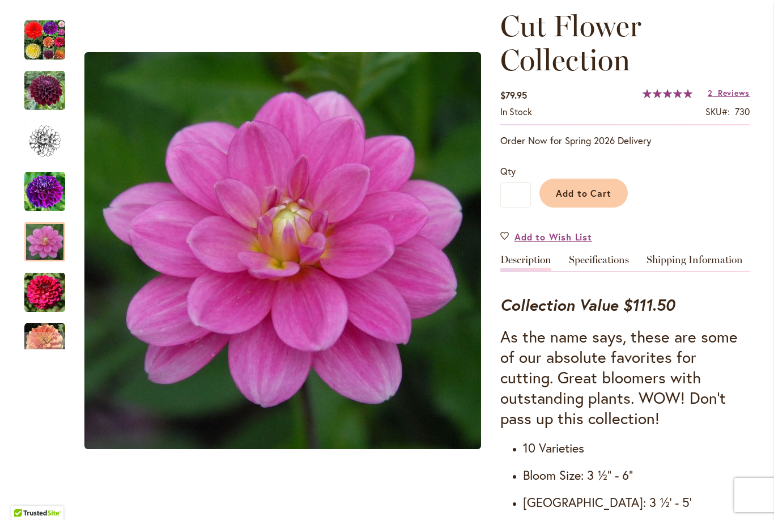
click at [45, 193] on img "Cut Flower Collection" at bounding box center [44, 191] width 41 height 41
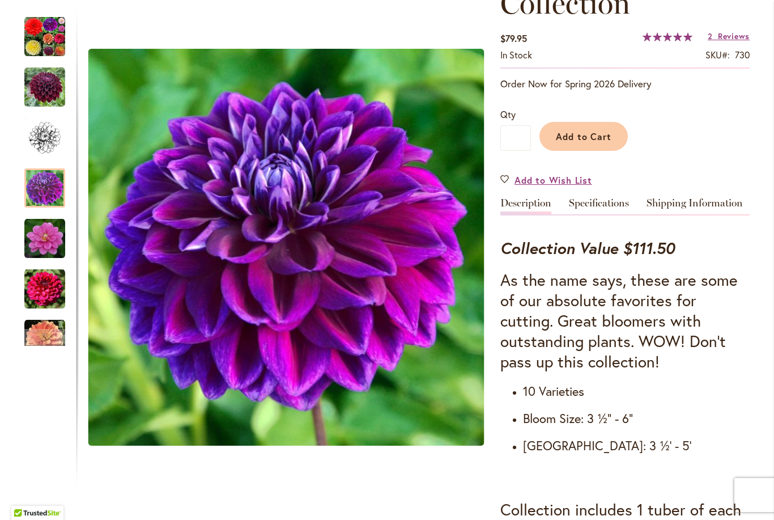
scroll to position [211, 0]
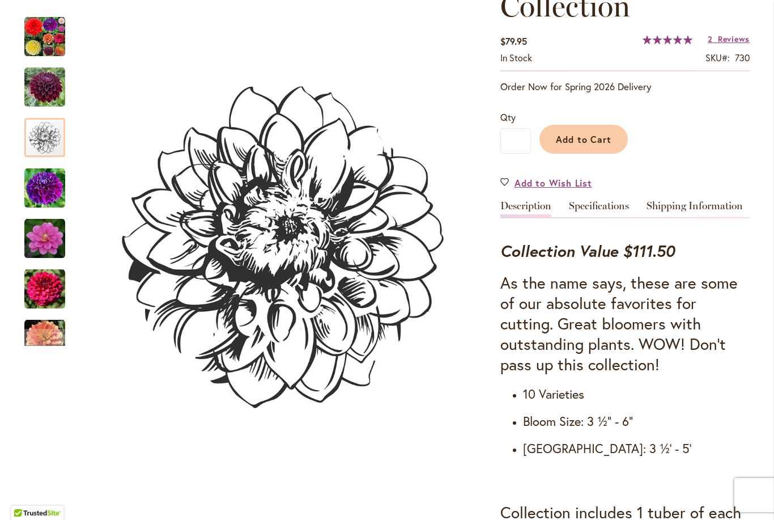
click at [42, 138] on img "Cut Flower Collection" at bounding box center [44, 137] width 41 height 41
click at [46, 88] on img "Cut Flower Collection" at bounding box center [44, 87] width 41 height 41
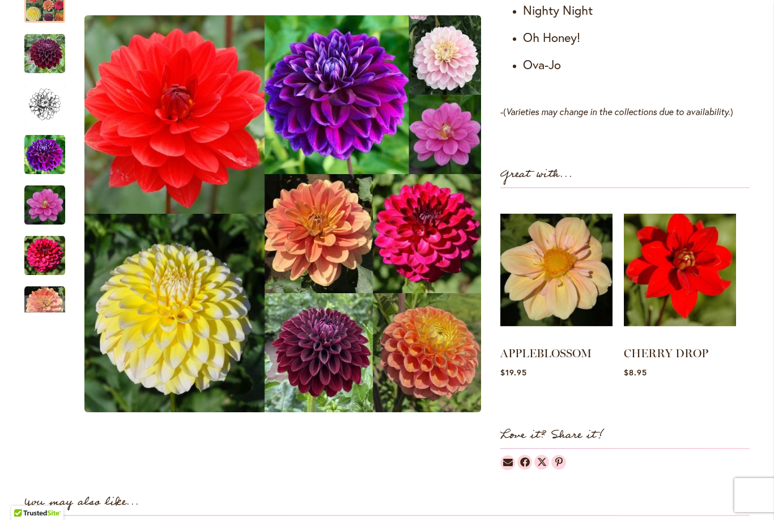
scroll to position [917, 0]
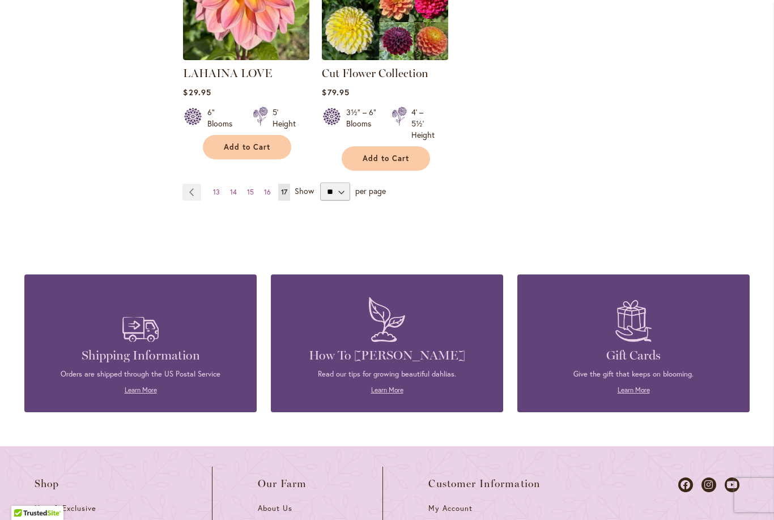
scroll to position [1028, 0]
